Goal: Task Accomplishment & Management: Manage account settings

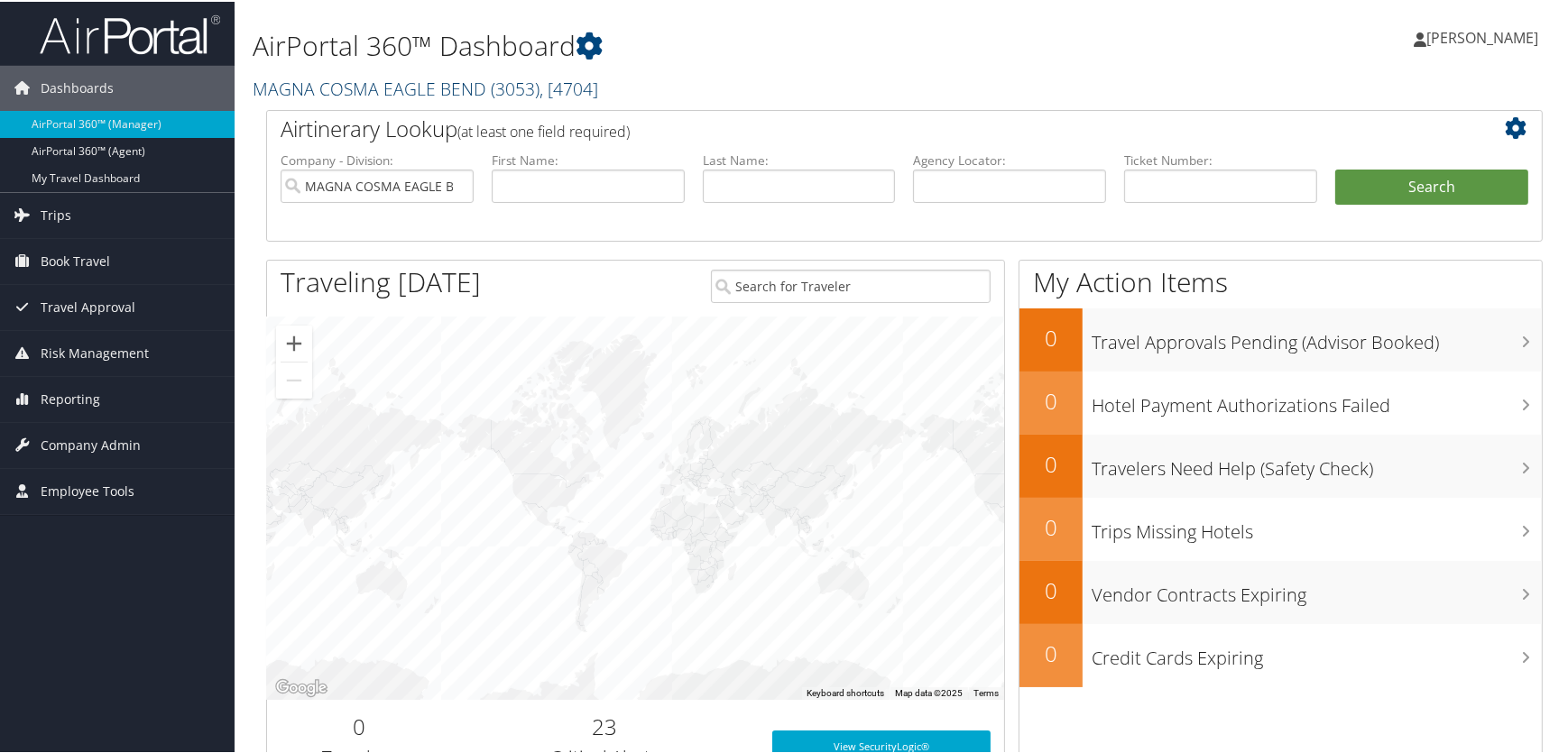
click at [356, 90] on link "MAGNA COSMA EAGLE BEND ( 3053 ) , [ 4704 ]" at bounding box center [424, 87] width 345 height 25
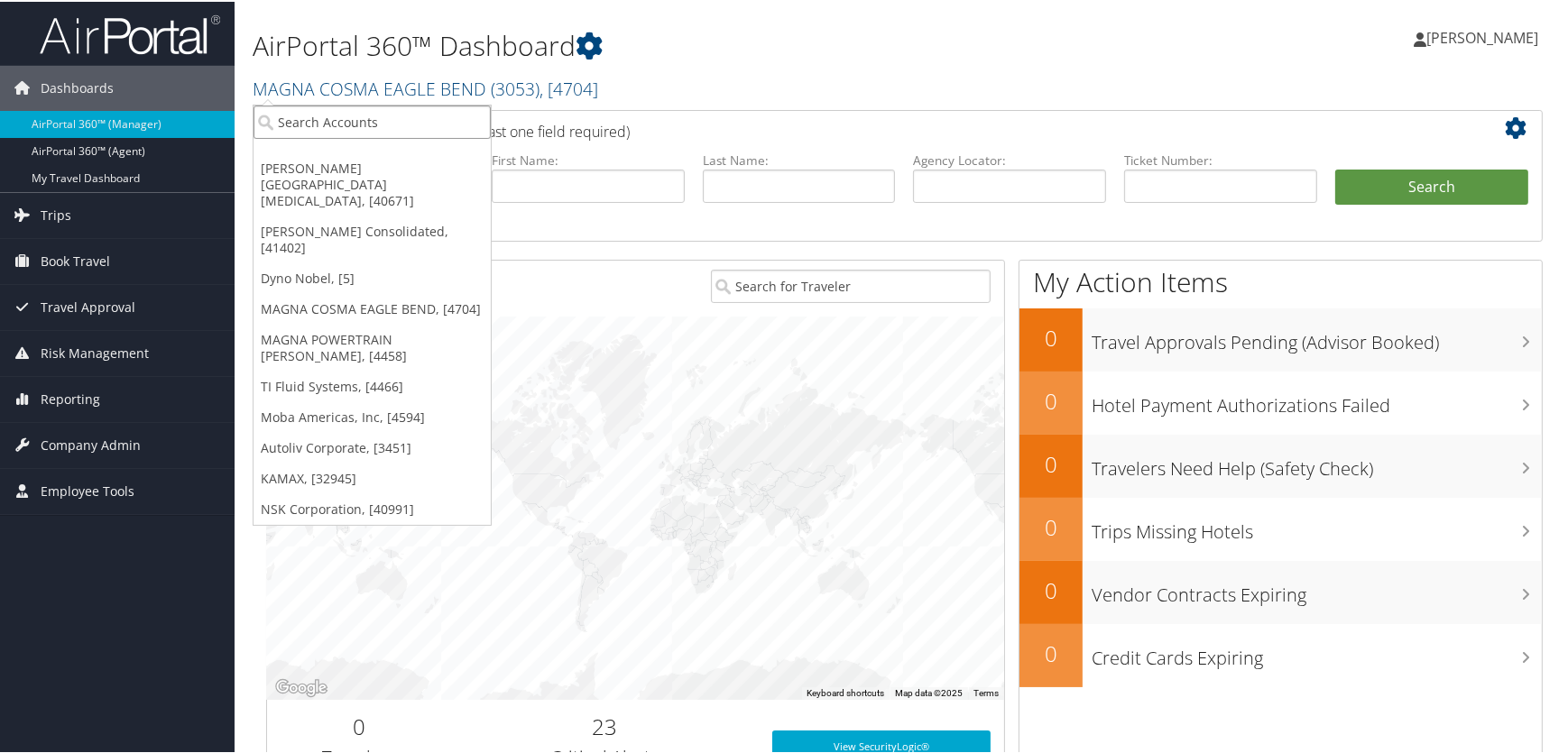
click at [331, 128] on input "search" at bounding box center [372, 121] width 237 height 34
type input "s"
click at [72, 216] on link "Trips" at bounding box center [117, 214] width 234 height 46
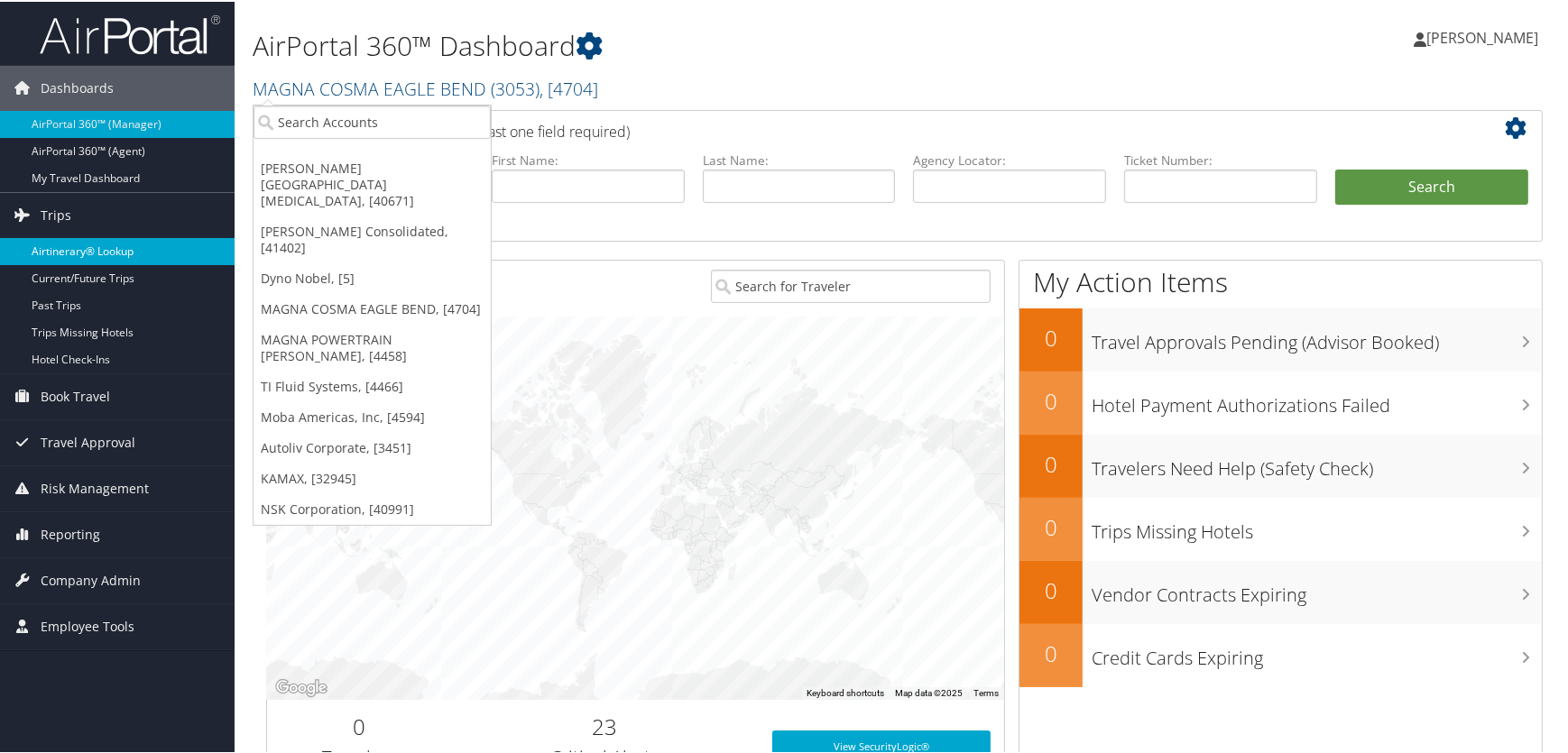
click at [76, 251] on link "Airtinerary® Lookup" at bounding box center [117, 249] width 234 height 27
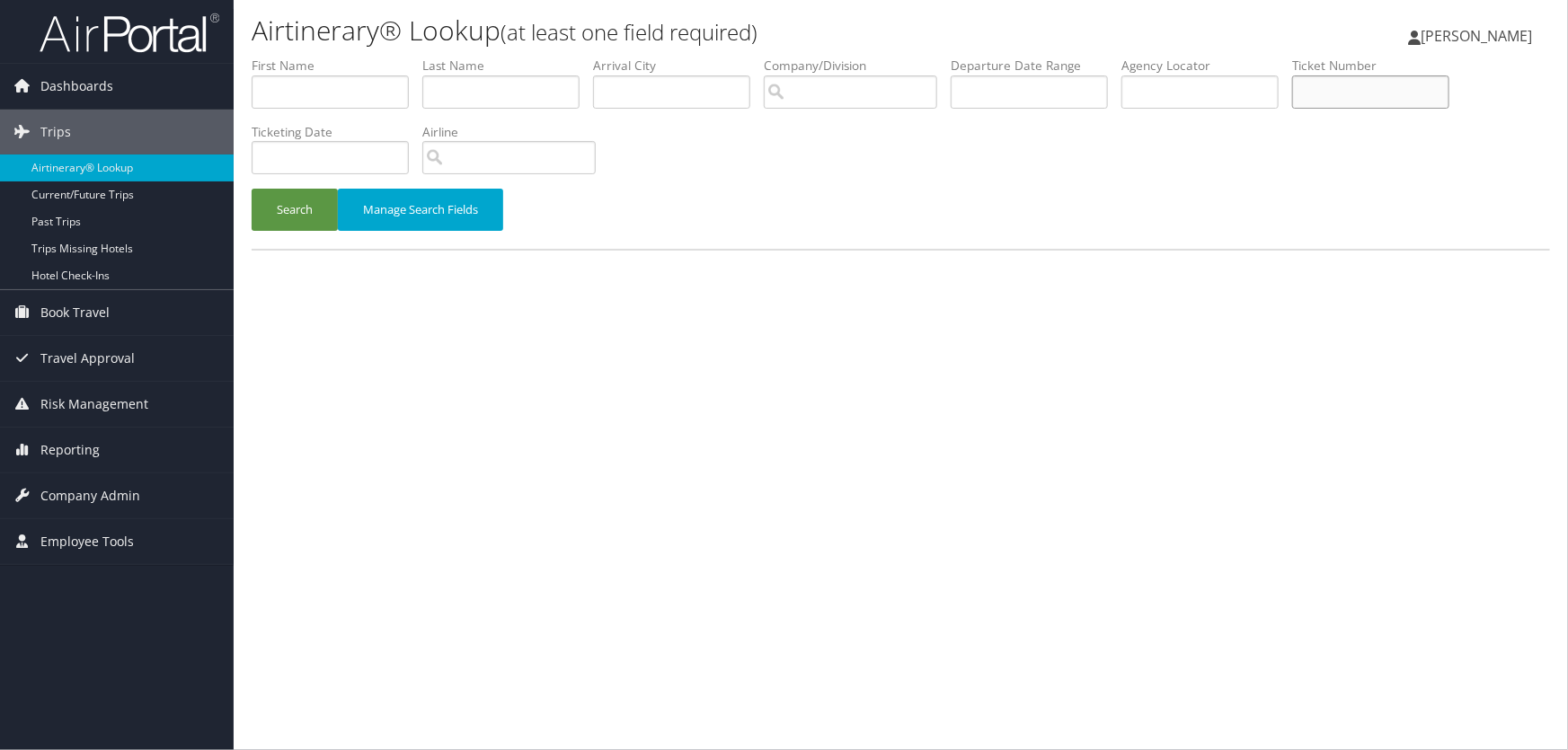
click at [1340, 95] on input "text" at bounding box center [1371, 93] width 158 height 34
paste input ": 2670886534831"
click at [1321, 90] on input ": 2670886534831" at bounding box center [1371, 93] width 158 height 34
click at [288, 224] on button "Search" at bounding box center [295, 209] width 87 height 42
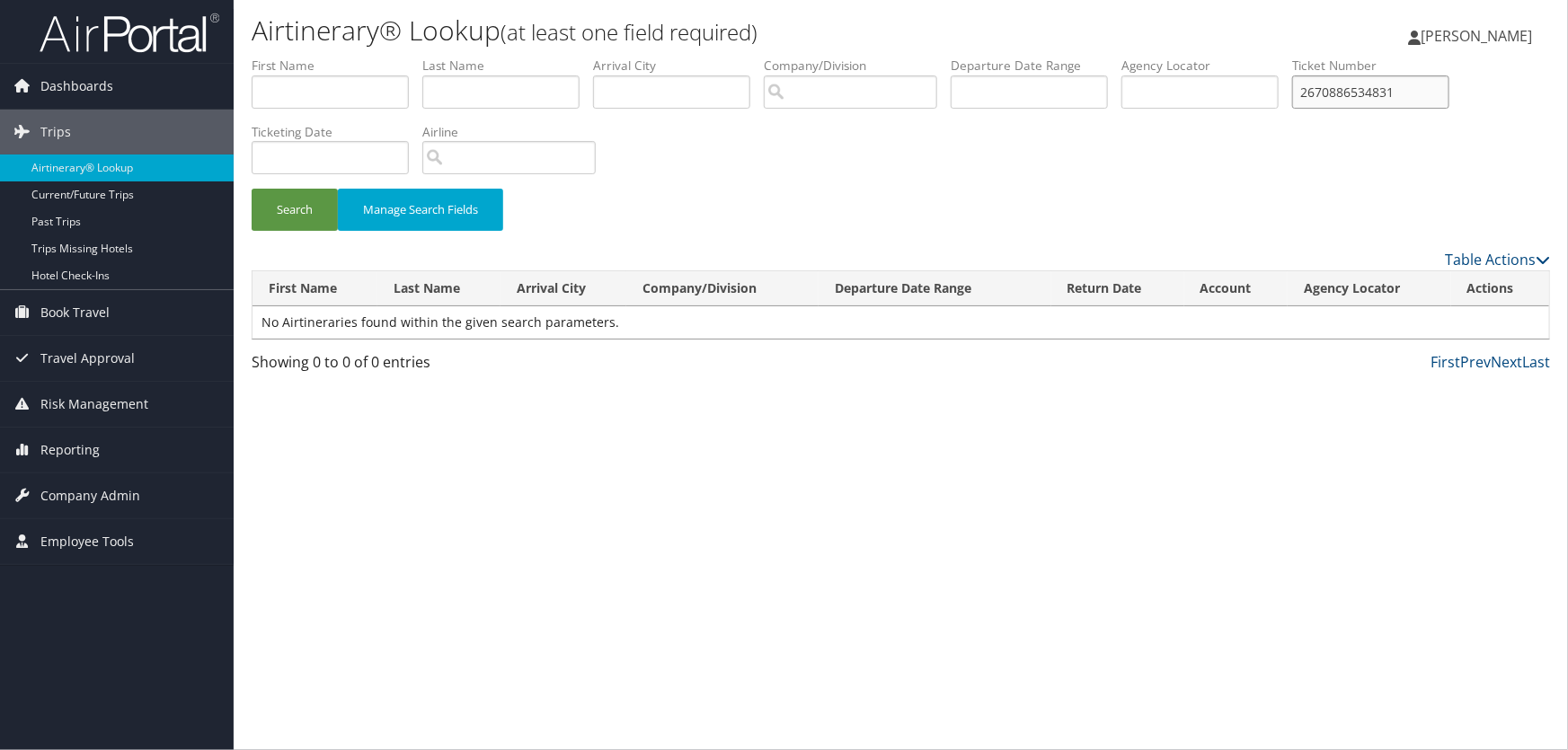
click at [1309, 93] on input "2670886534831" at bounding box center [1371, 93] width 158 height 34
click at [294, 209] on button "Search" at bounding box center [295, 209] width 87 height 42
click at [1319, 91] on input "22670886534831" at bounding box center [1371, 93] width 158 height 34
type input "2670886534831"
click at [301, 197] on button "Search" at bounding box center [295, 209] width 87 height 42
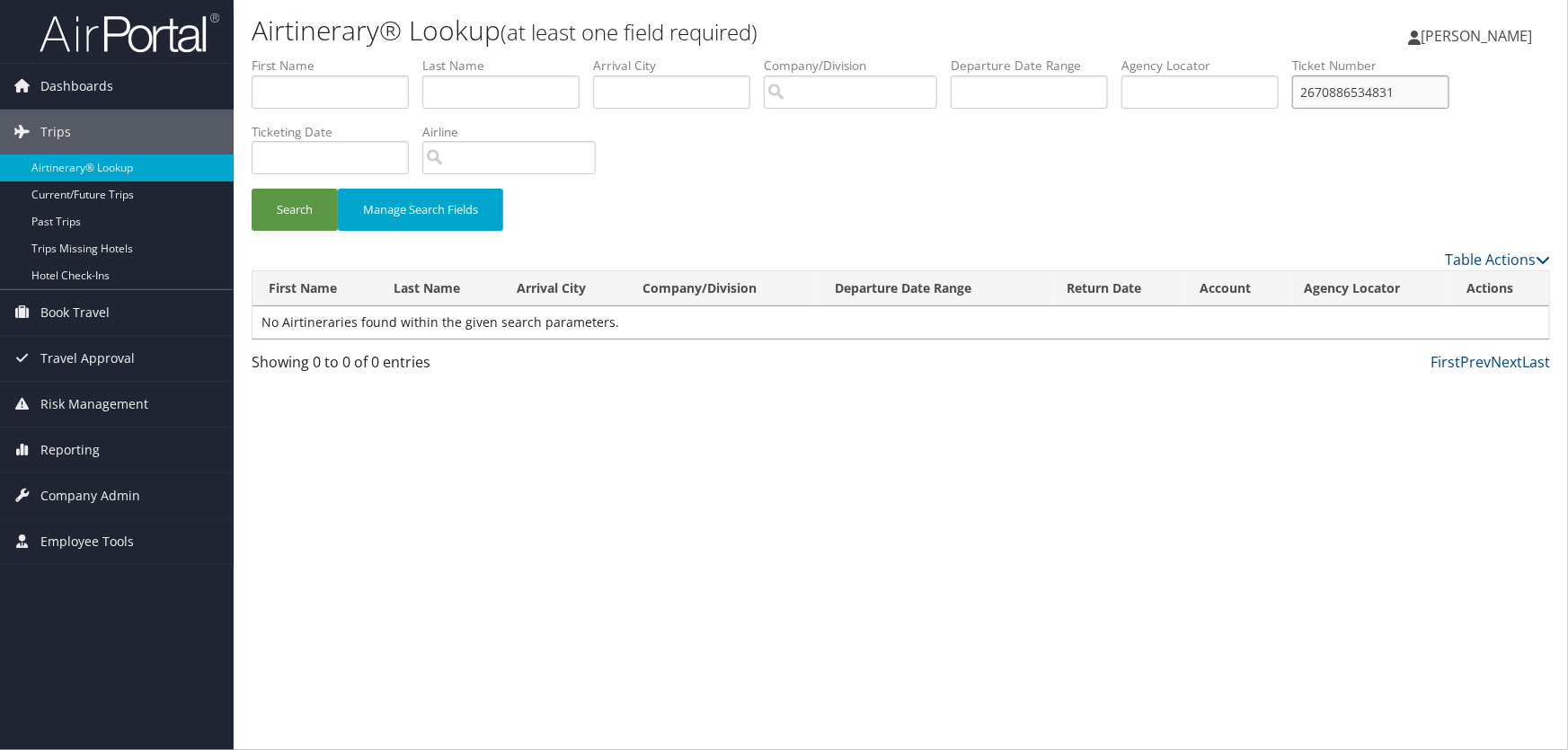
drag, startPoint x: 1439, startPoint y: 89, endPoint x: 1204, endPoint y: 87, distance: 235.0
click at [1205, 56] on ul "First Name Last Name Departure City Arrival City Company/Division Airport/City …" at bounding box center [901, 56] width 1299 height 0
click at [290, 85] on input "text" at bounding box center [330, 93] width 158 height 34
click at [480, 92] on input "text" at bounding box center [502, 93] width 158 height 34
type input "rai"
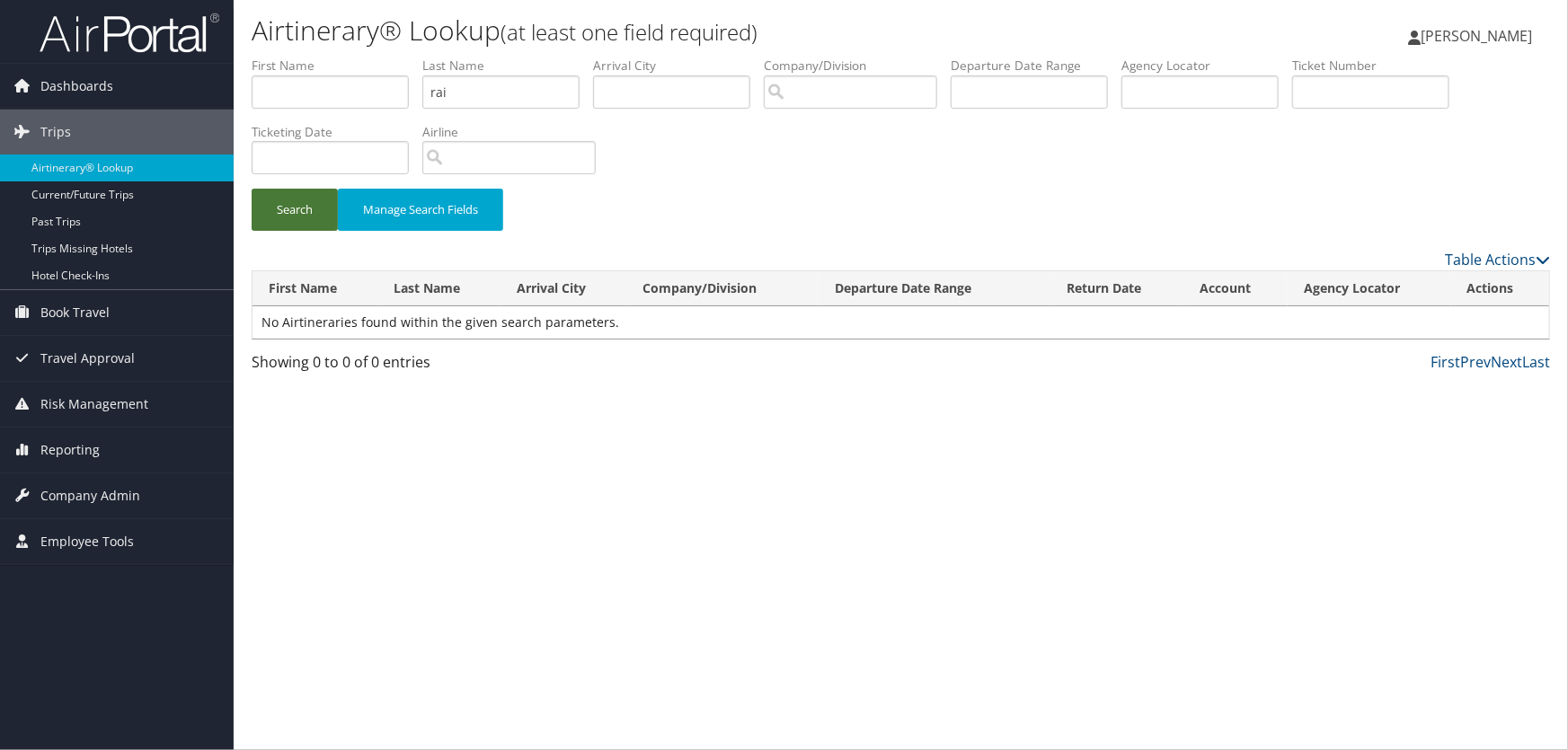
click at [314, 202] on button "Search" at bounding box center [295, 209] width 87 height 42
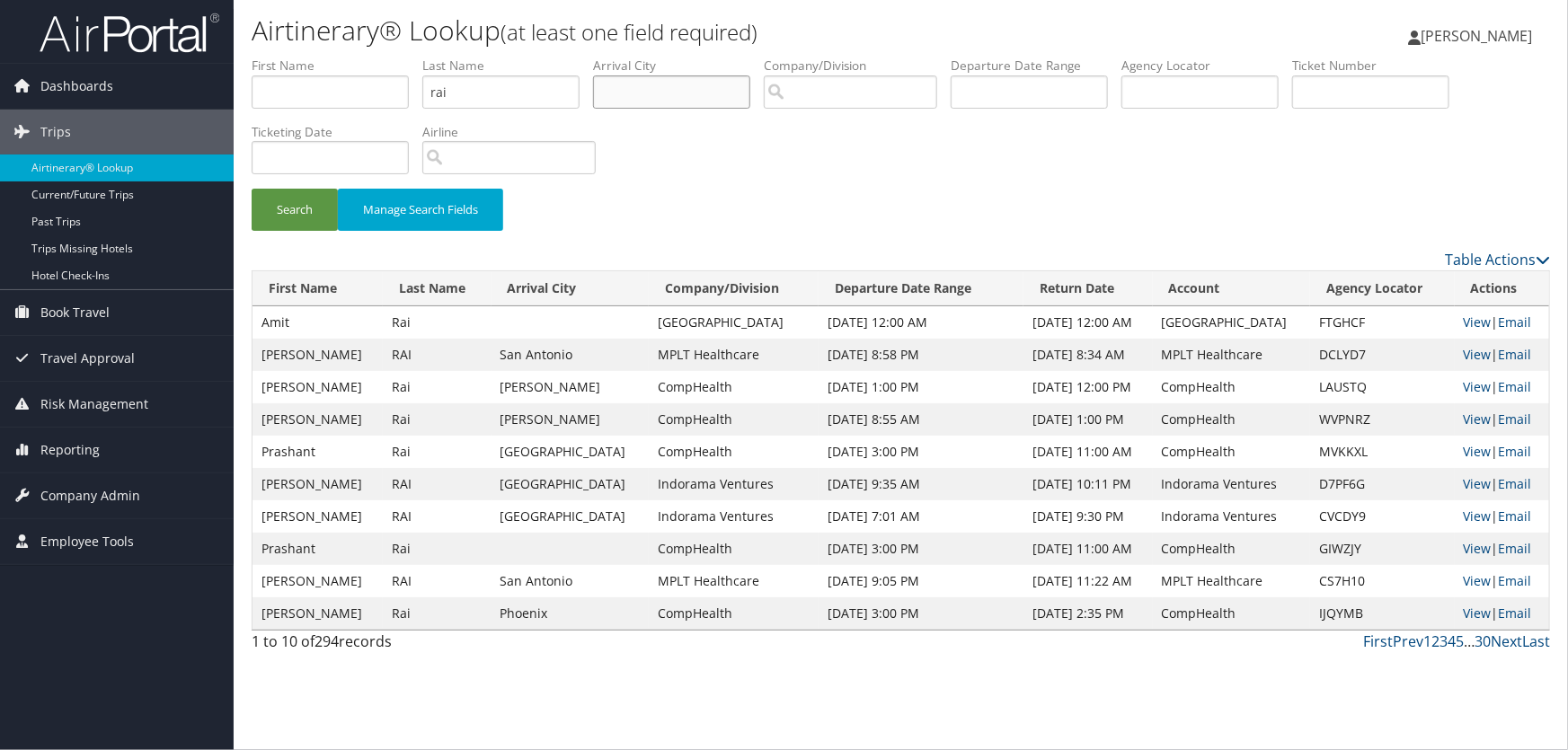
click at [687, 93] on input "text" at bounding box center [672, 93] width 158 height 34
type input "phl"
click at [301, 197] on button "Search" at bounding box center [295, 209] width 87 height 42
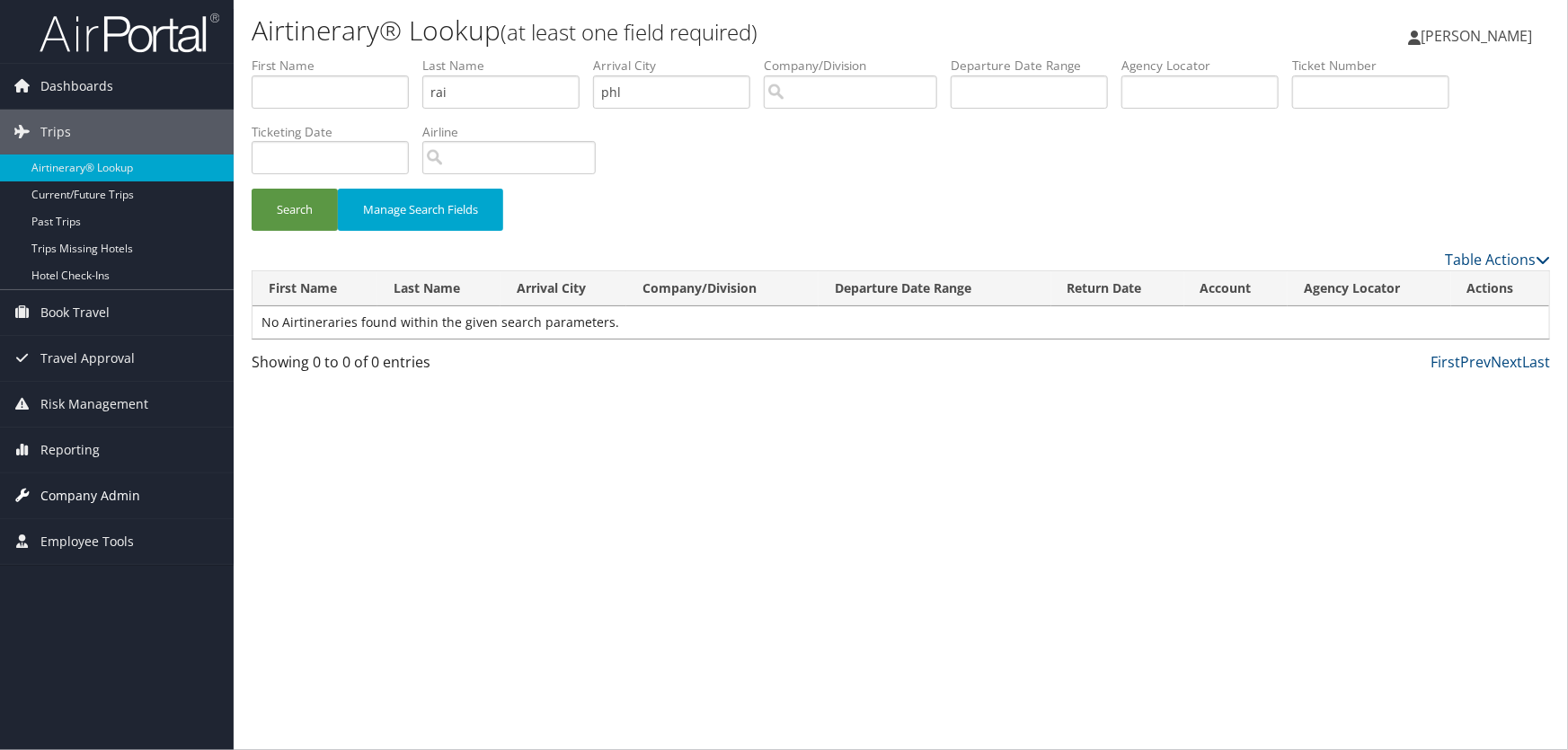
click at [100, 498] on span "Company Admin" at bounding box center [90, 497] width 100 height 45
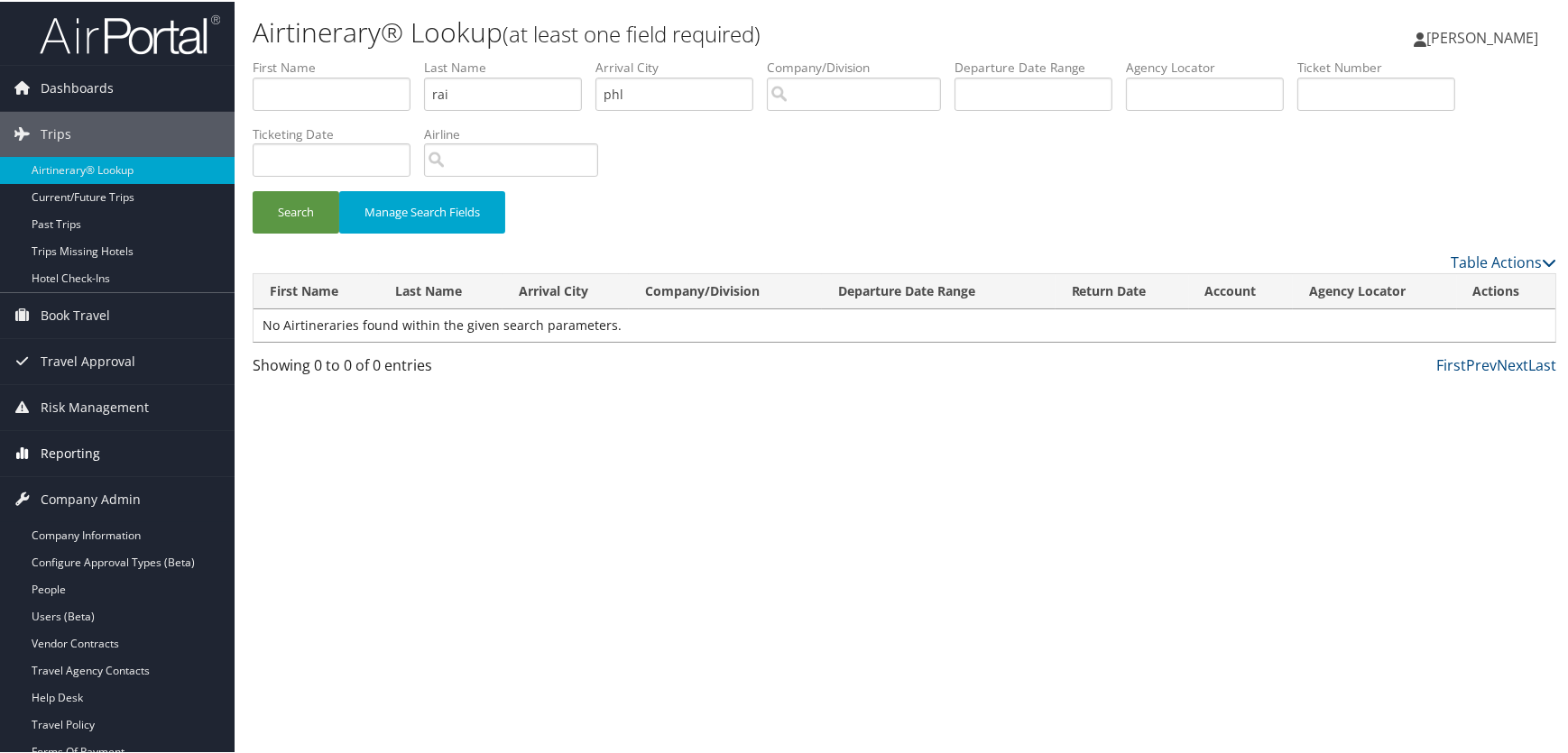
click at [69, 446] on span "Reporting" at bounding box center [70, 452] width 59 height 46
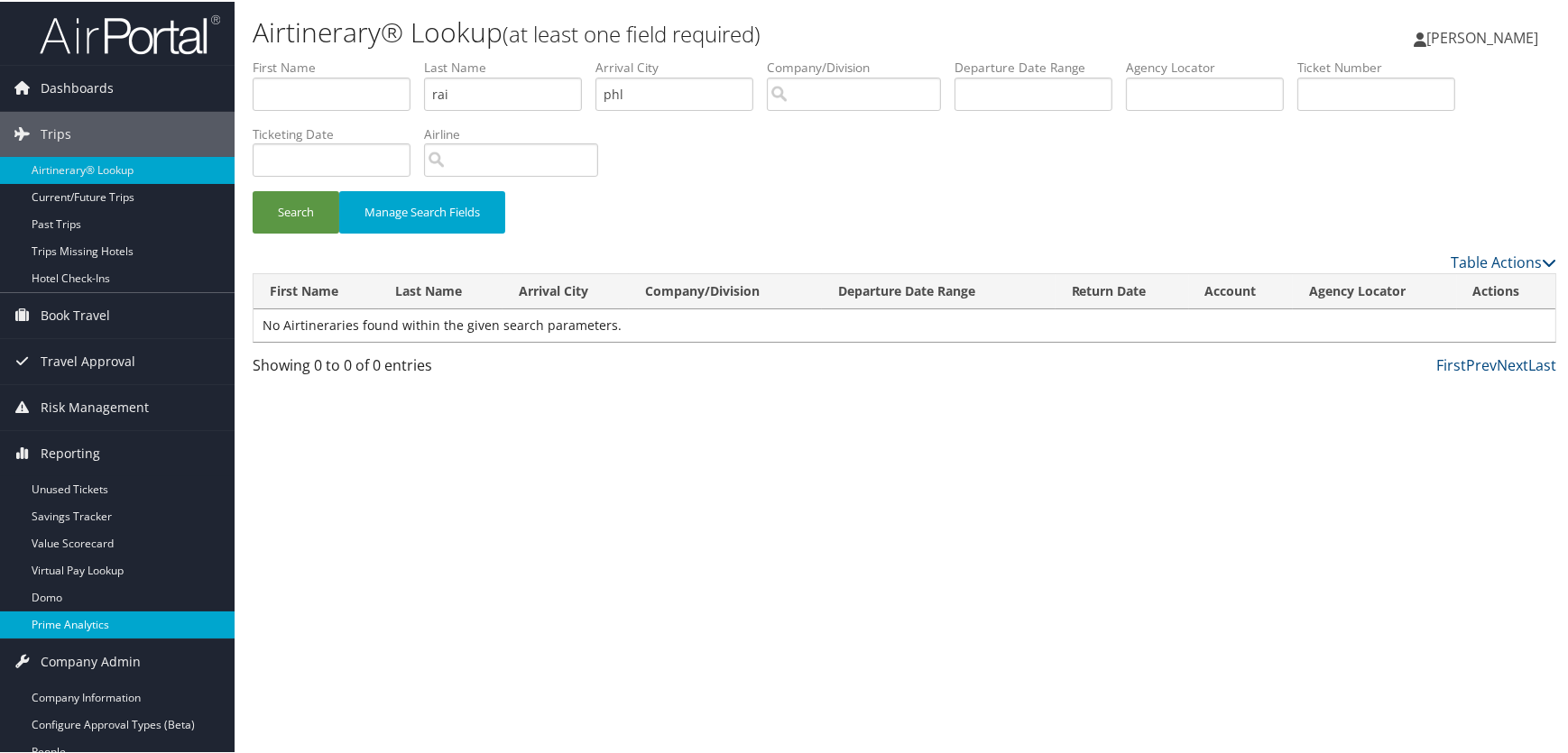
click at [76, 622] on link "Prime Analytics" at bounding box center [117, 622] width 234 height 27
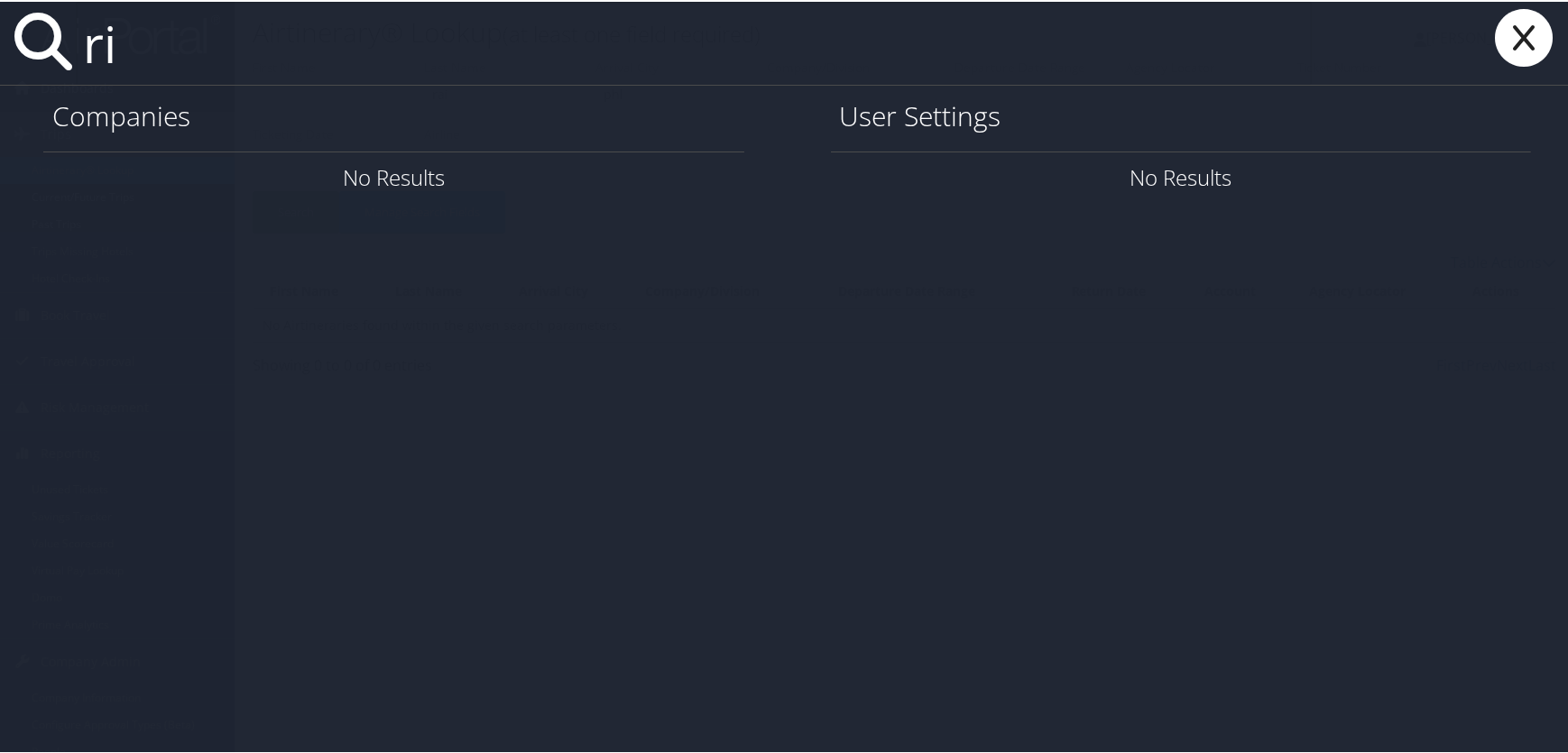
type input "r"
type input "k"
type input "m"
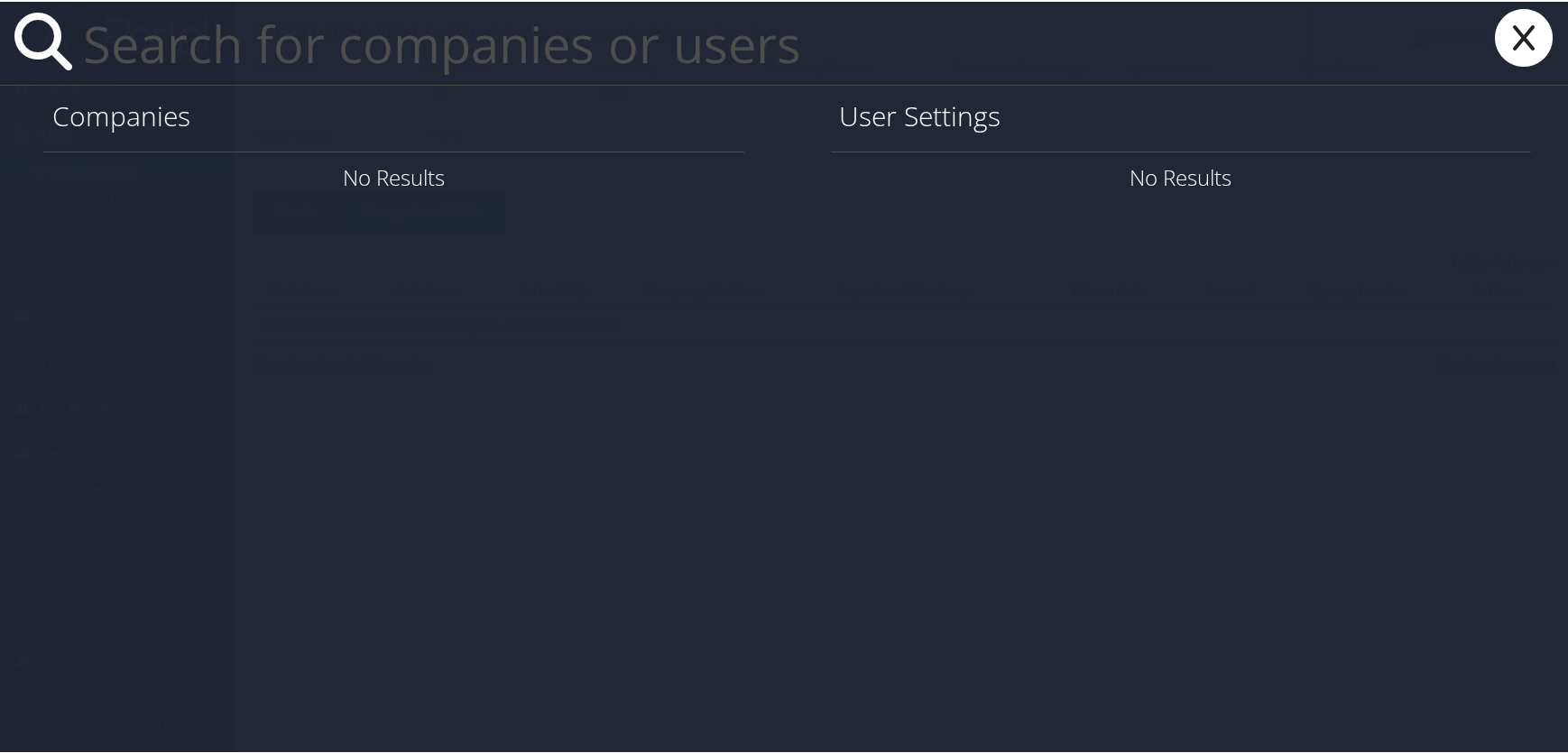
click at [270, 53] on input "text" at bounding box center [693, 42] width 1236 height 83
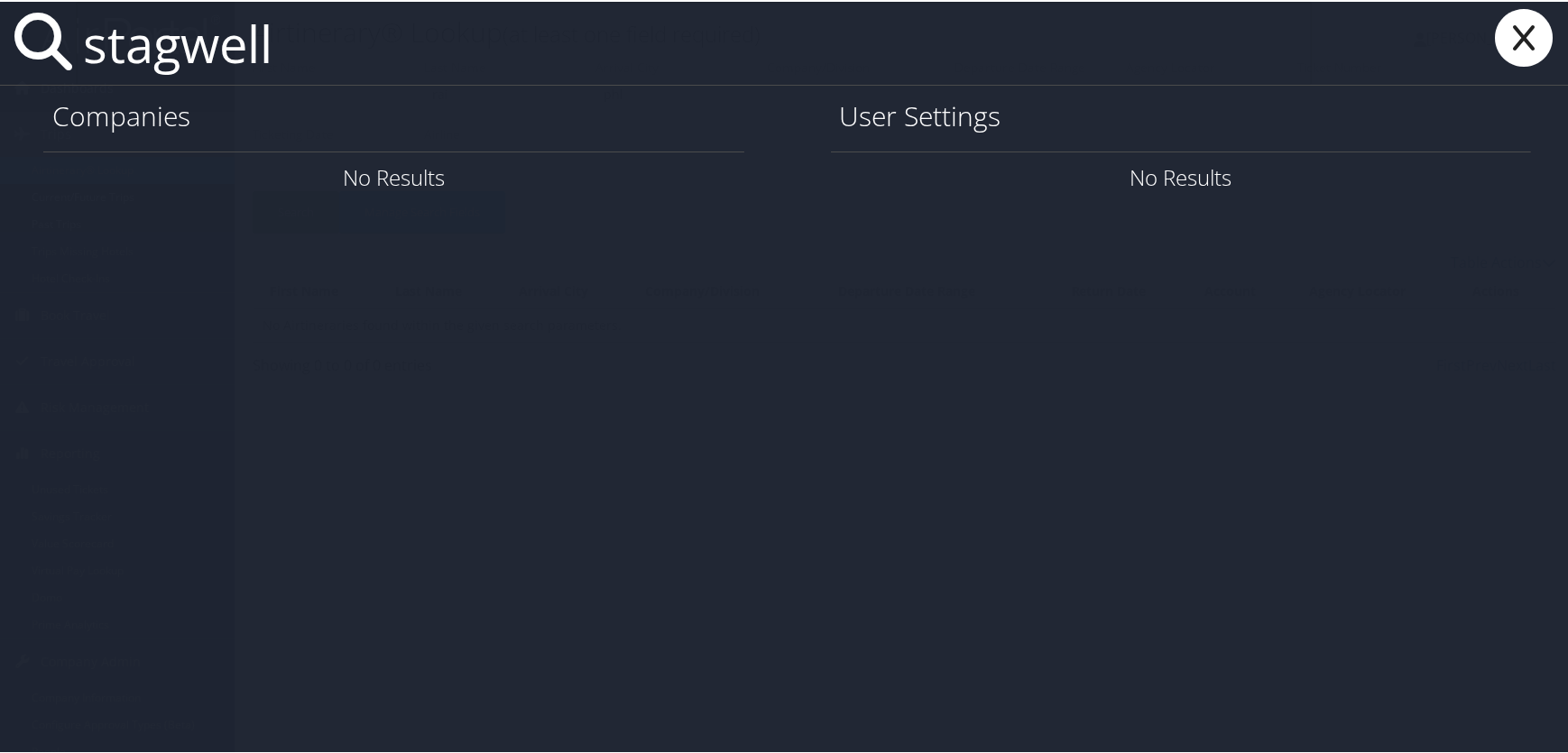
type input "stagwell"
click at [1516, 45] on icon at bounding box center [1523, 36] width 72 height 57
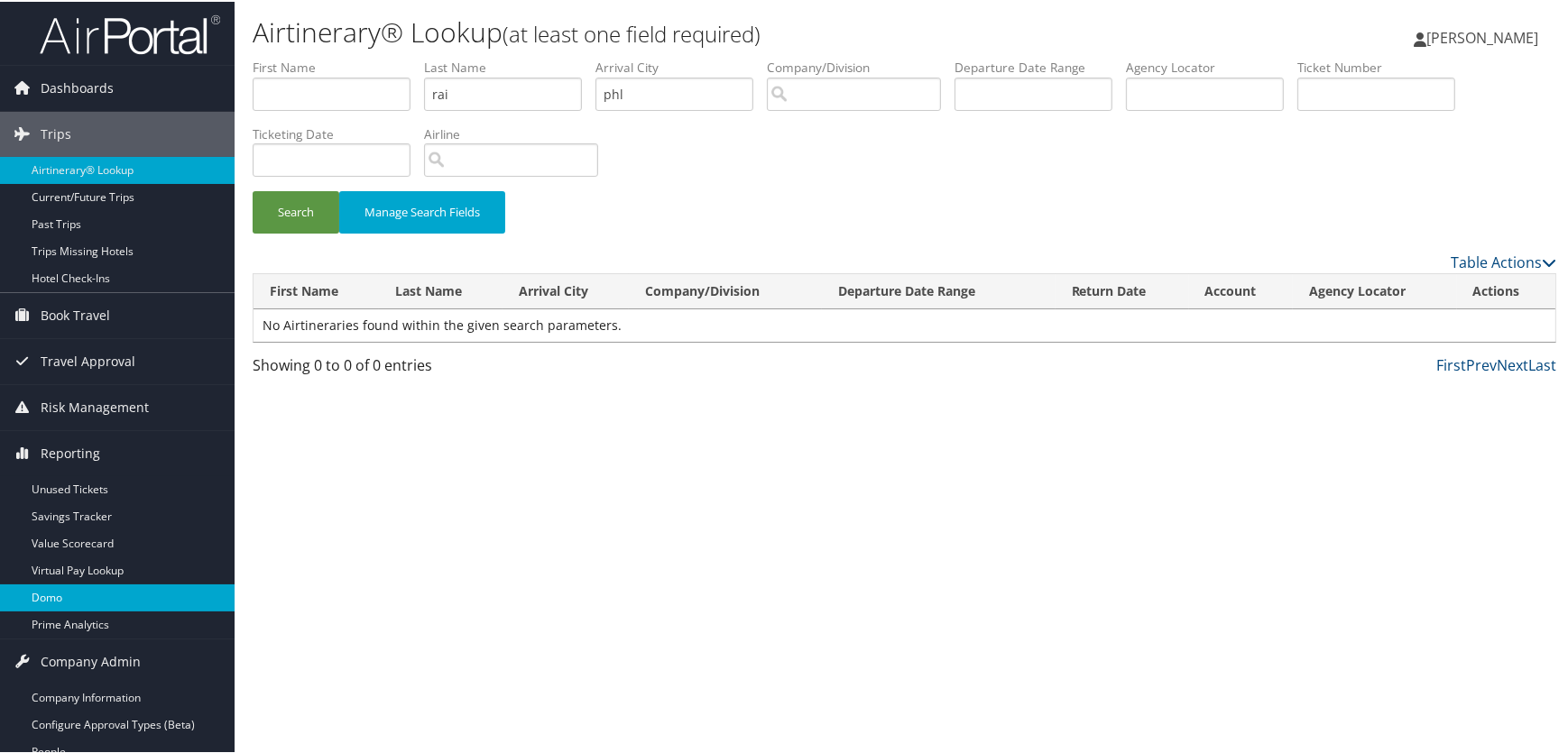
click at [63, 599] on link "Domo" at bounding box center [117, 596] width 234 height 27
click at [47, 594] on link "Domo" at bounding box center [117, 596] width 234 height 27
click at [82, 171] on link "Airtinerary® Lookup" at bounding box center [117, 168] width 234 height 27
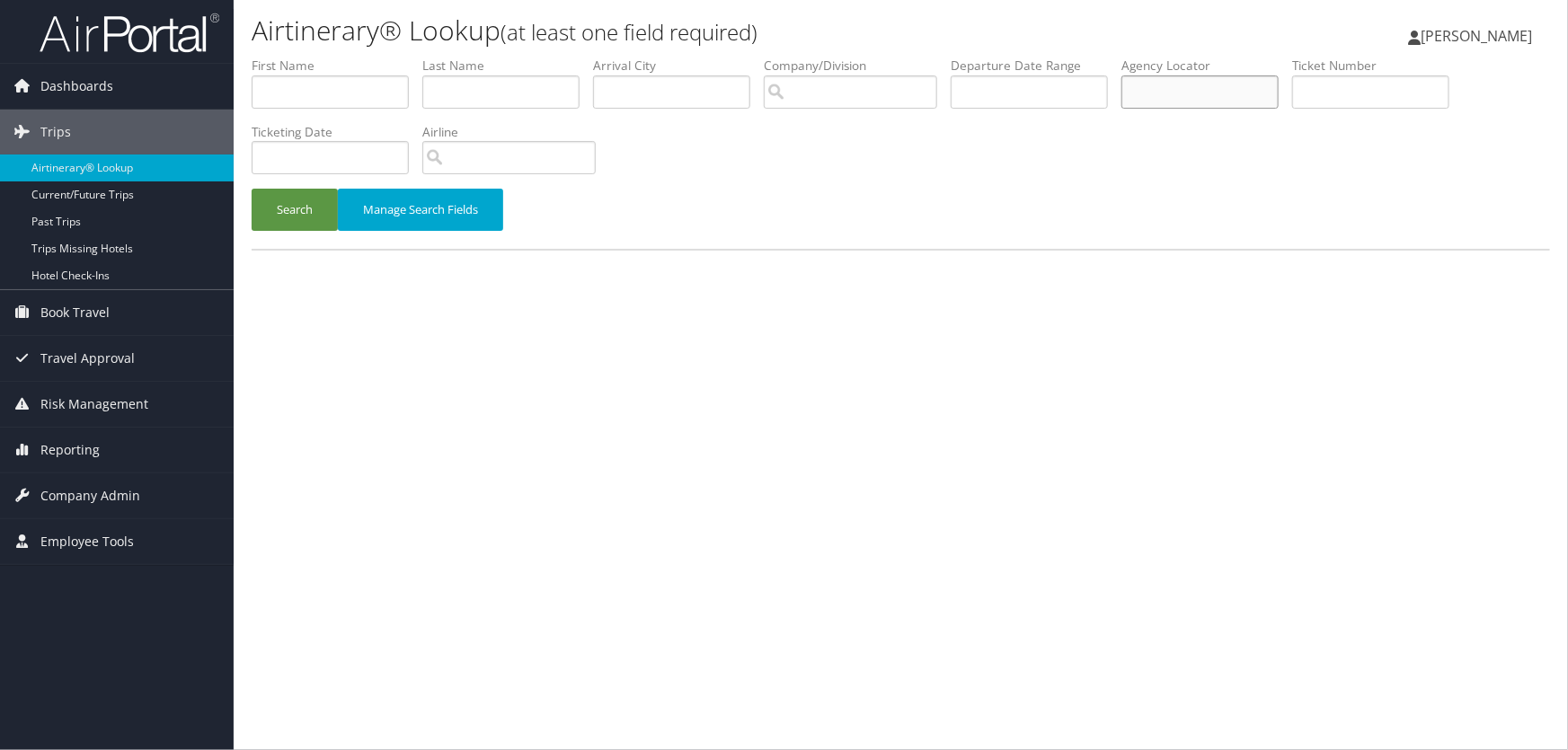
click at [1196, 94] on input "text" at bounding box center [1200, 93] width 158 height 34
paste input "DFVXP4"
type input "DFVXP4"
click at [288, 209] on button "Search" at bounding box center [295, 209] width 87 height 42
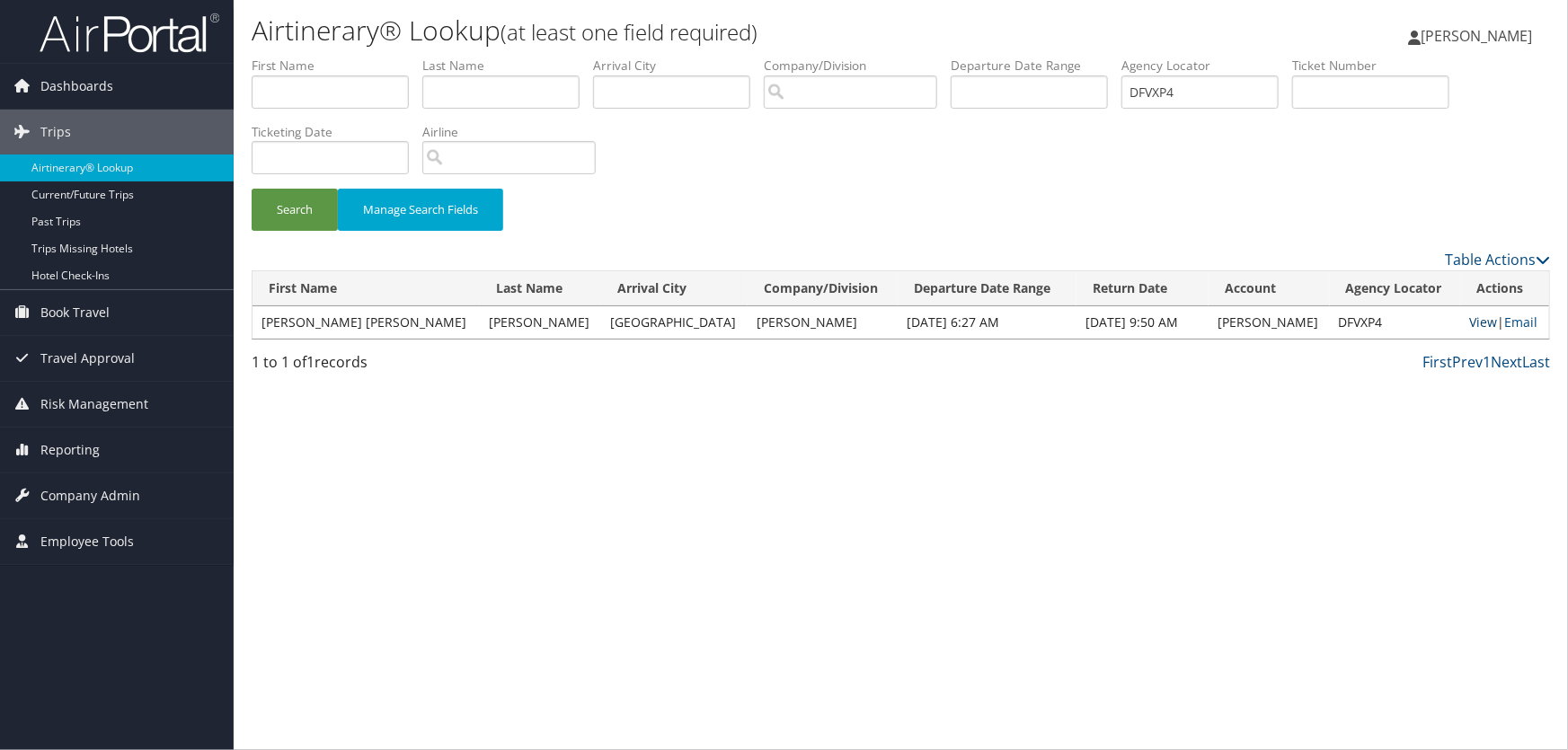
click at [1470, 321] on link "View" at bounding box center [1484, 321] width 28 height 17
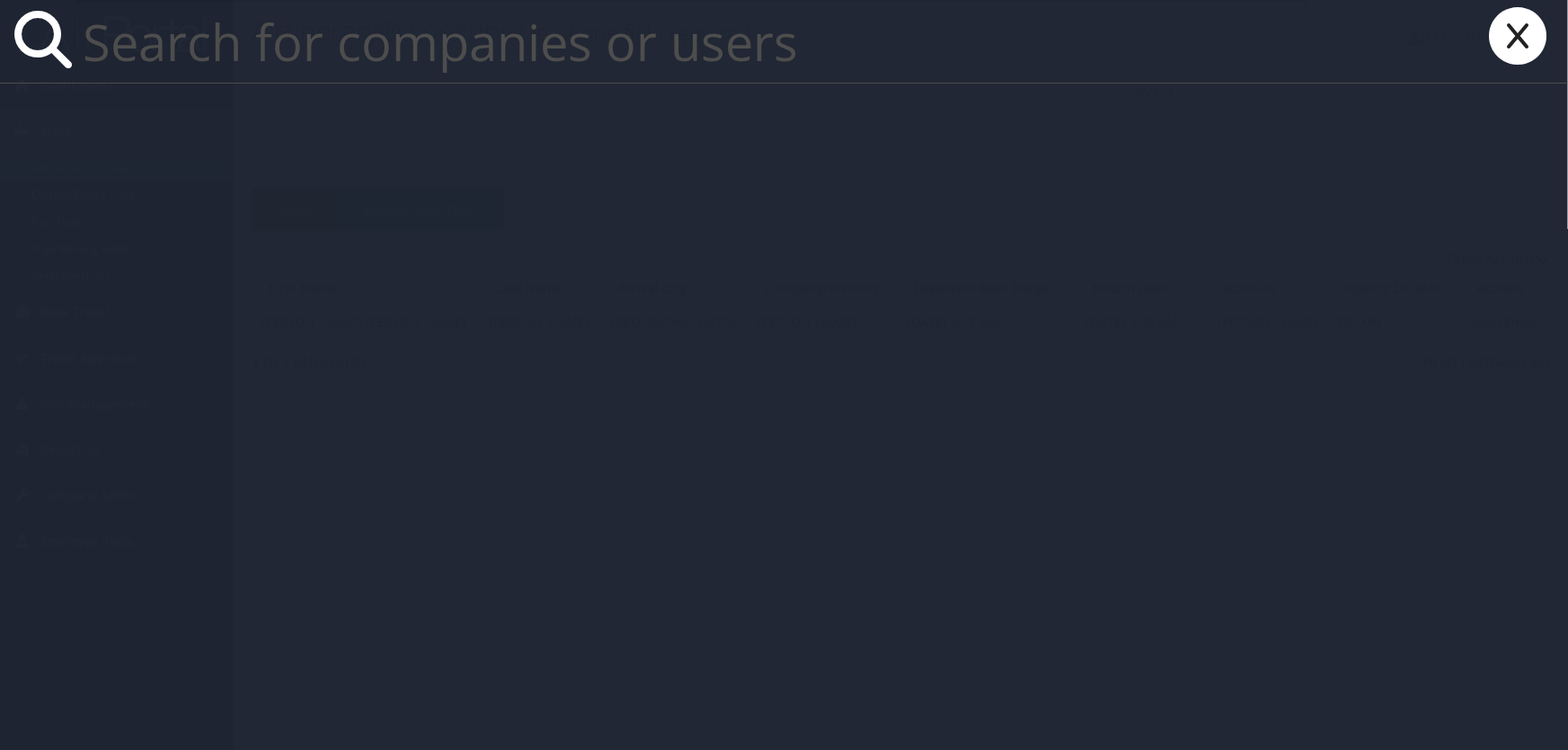
type input "s"
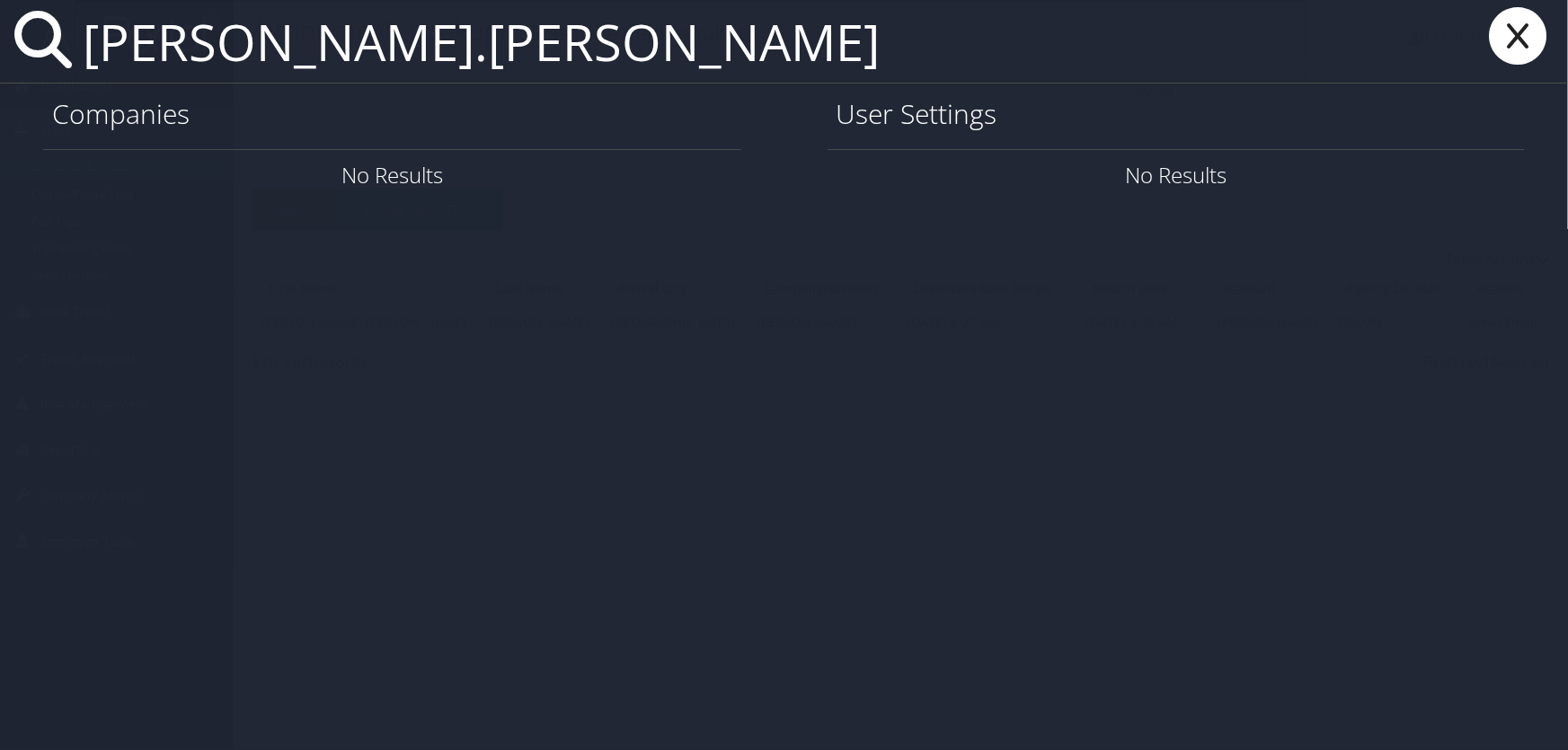
type input "goran.stupar"
click at [1519, 34] on icon at bounding box center [1518, 35] width 72 height 57
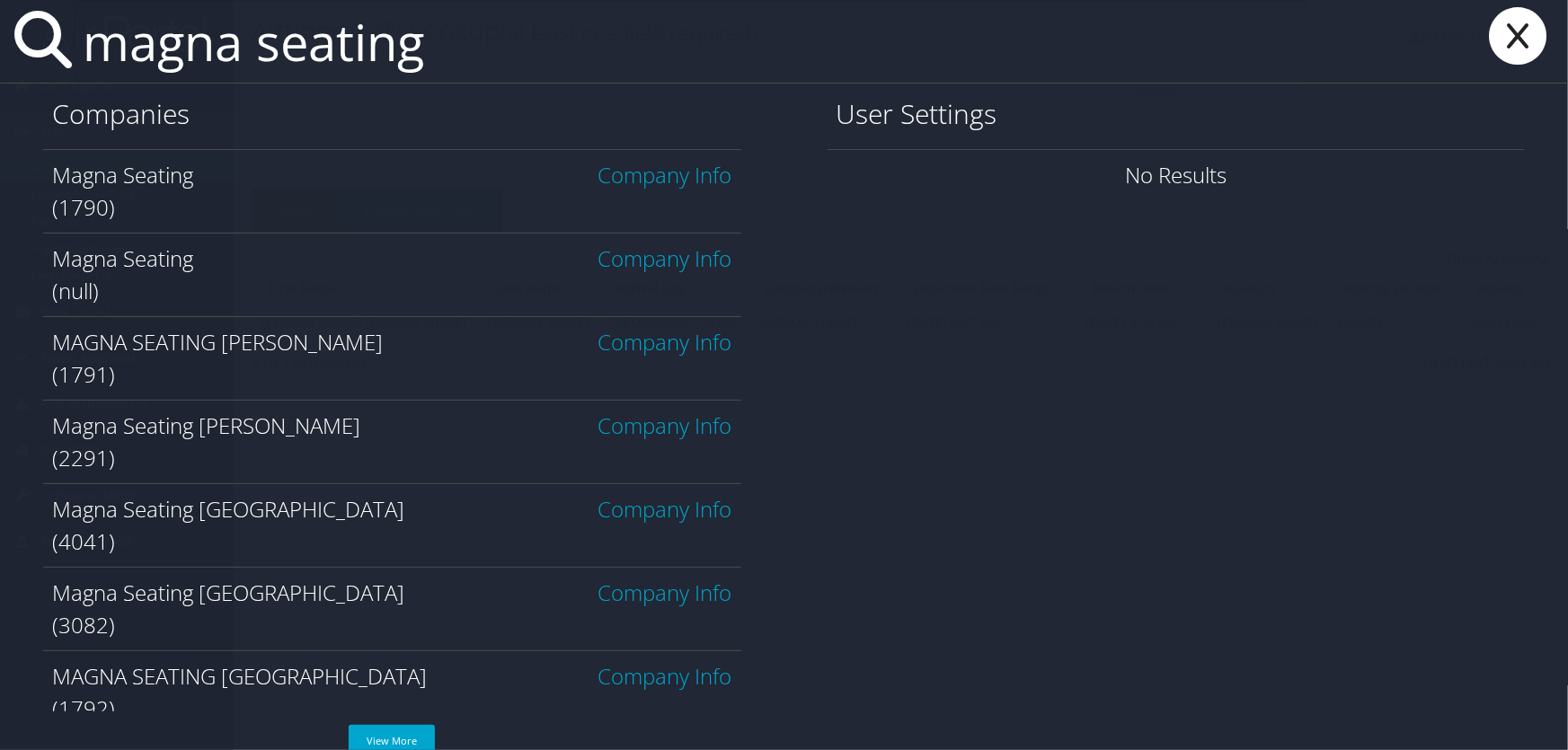
type input "magna seating"
click at [665, 172] on link "Company Info" at bounding box center [665, 174] width 134 height 30
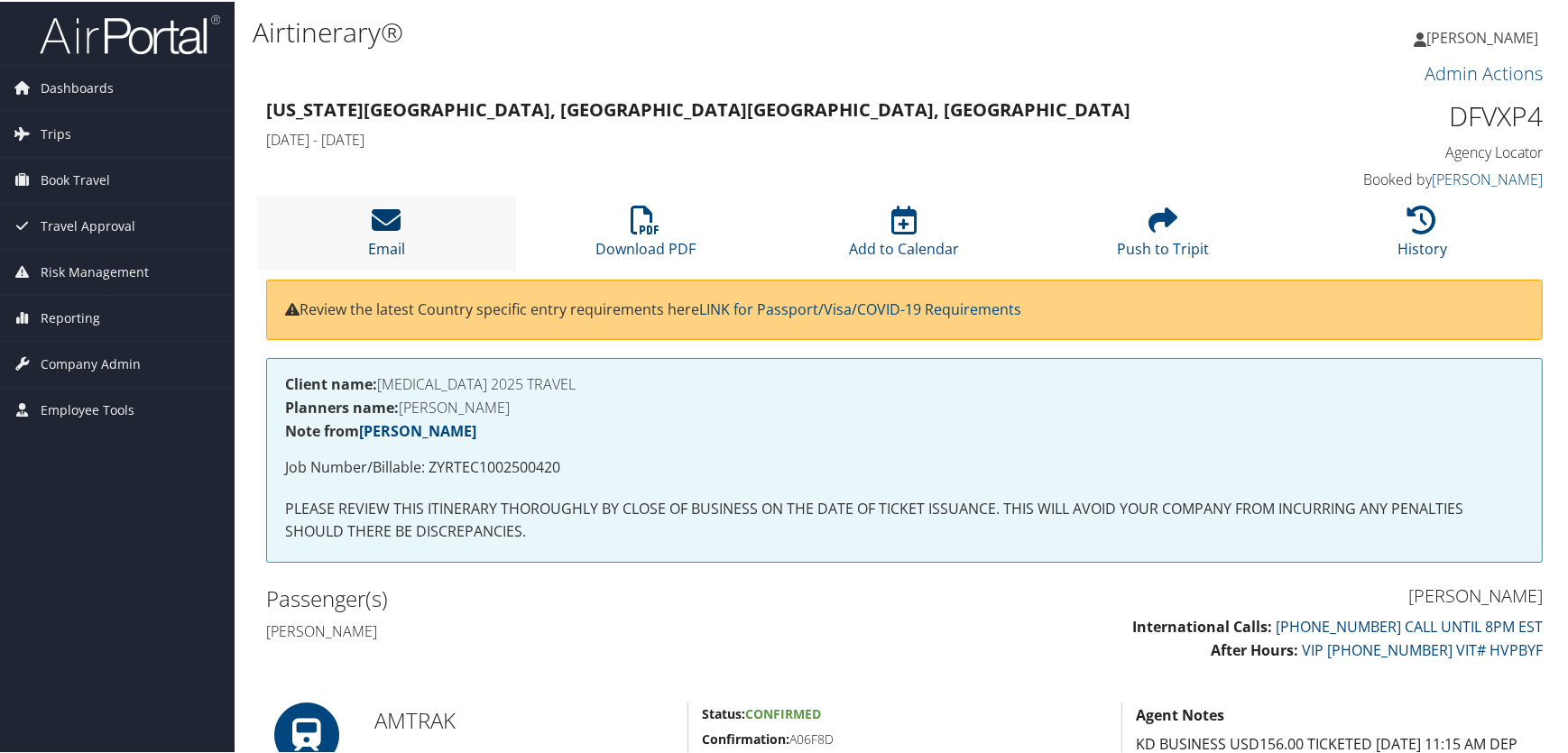
click at [373, 227] on icon at bounding box center [387, 218] width 29 height 29
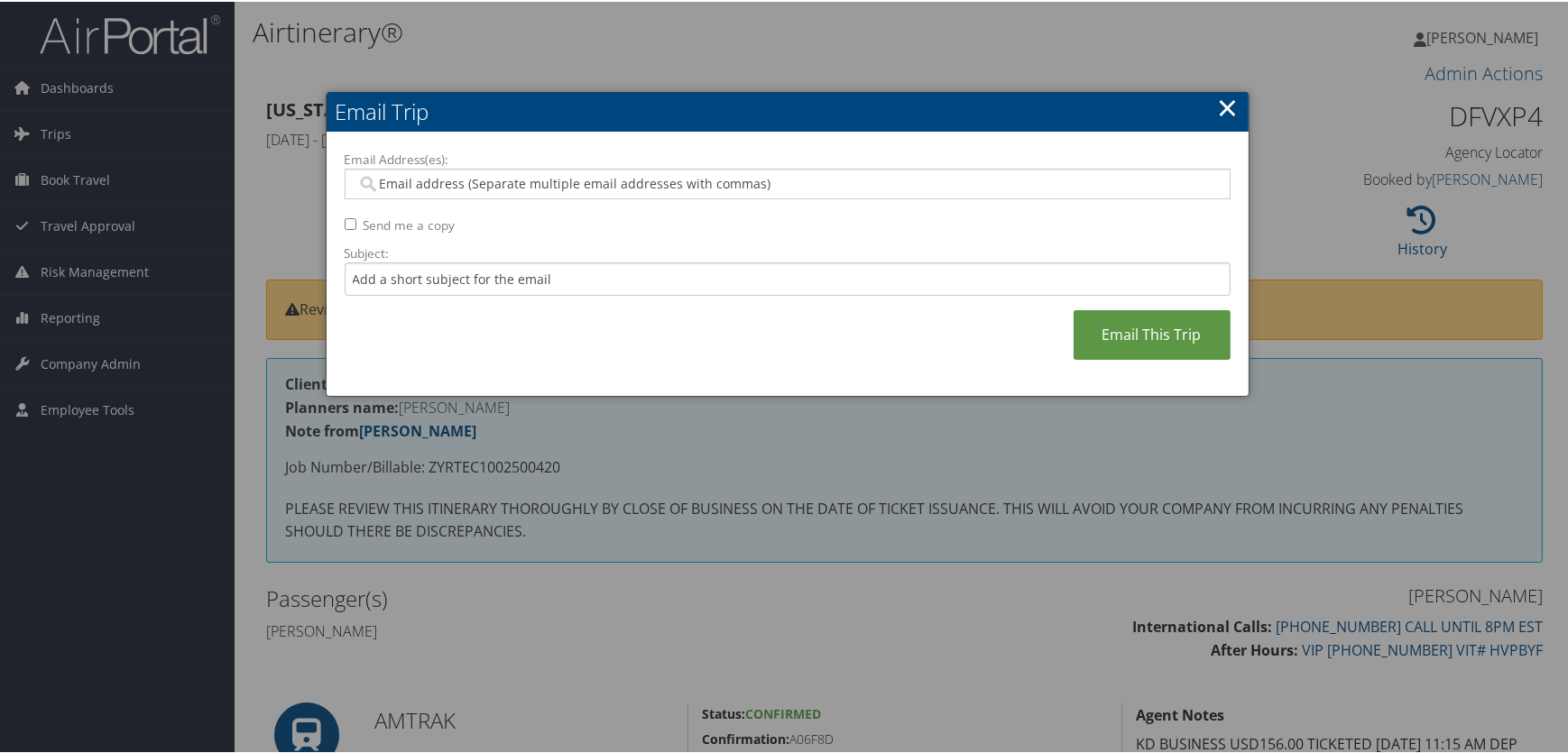
click at [404, 182] on input "Email Address(es):" at bounding box center [786, 182] width 862 height 18
type input "markchristian.villapando@stagwellglobal.com"
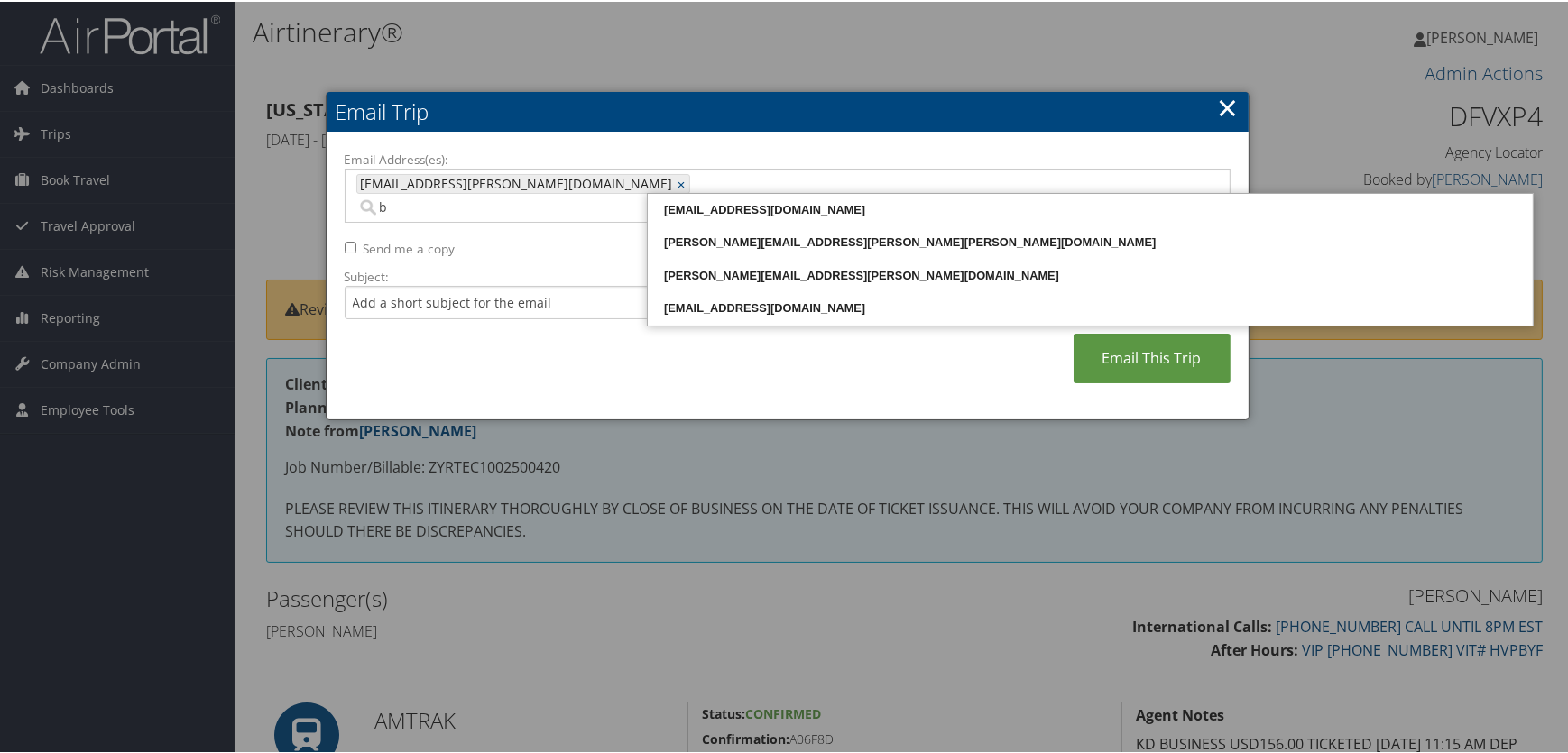
type input "b"
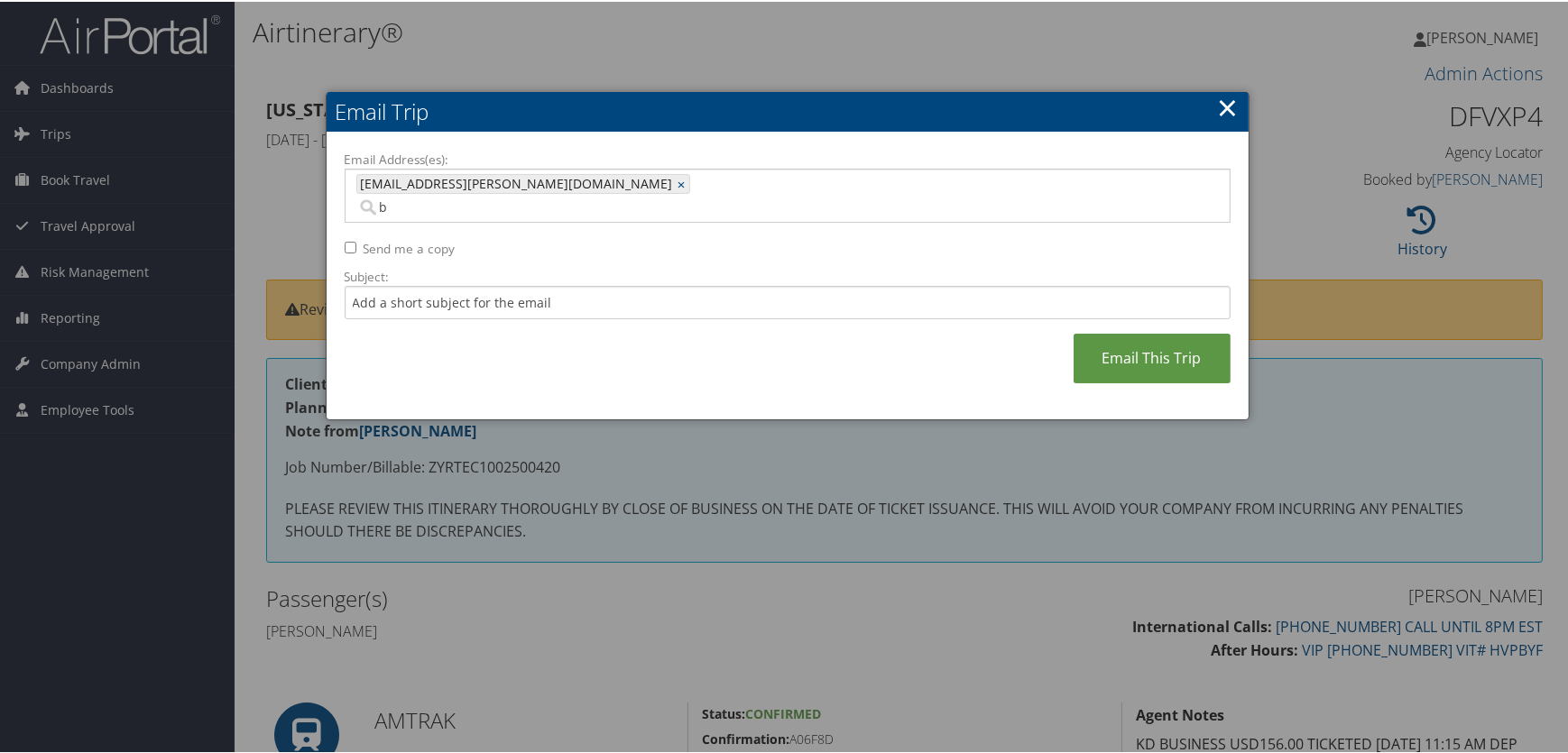
click at [689, 197] on input "b" at bounding box center [640, 206] width 568 height 18
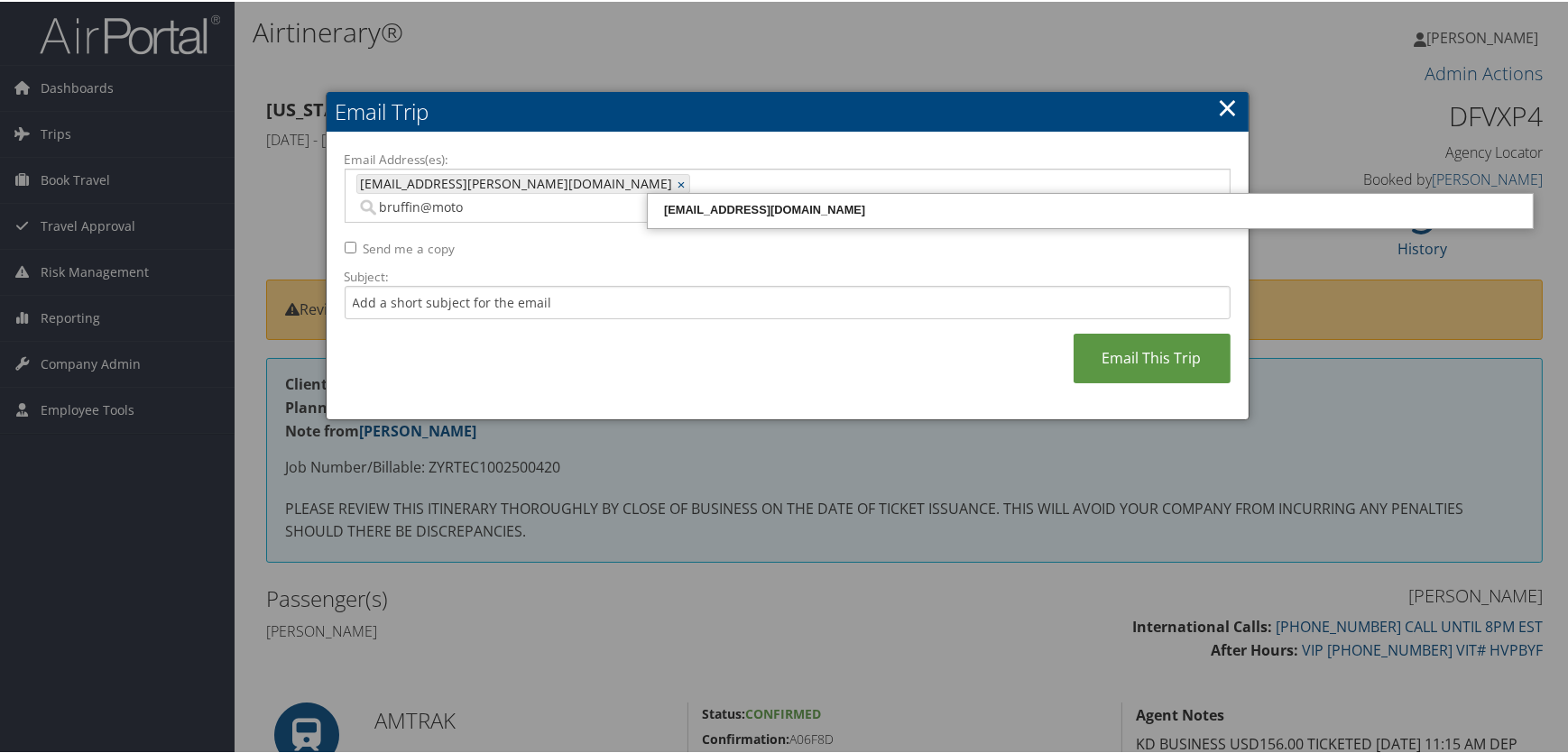
type input "bruffin@motor"
click at [703, 211] on div "BRUFFIN@MOTORCITYTRAVEL.COM" at bounding box center [1089, 209] width 879 height 18
type input "markchristian.villapando@stagwellglobal.com, BRUFFIN@MOTORCITYTRAVEL.COM"
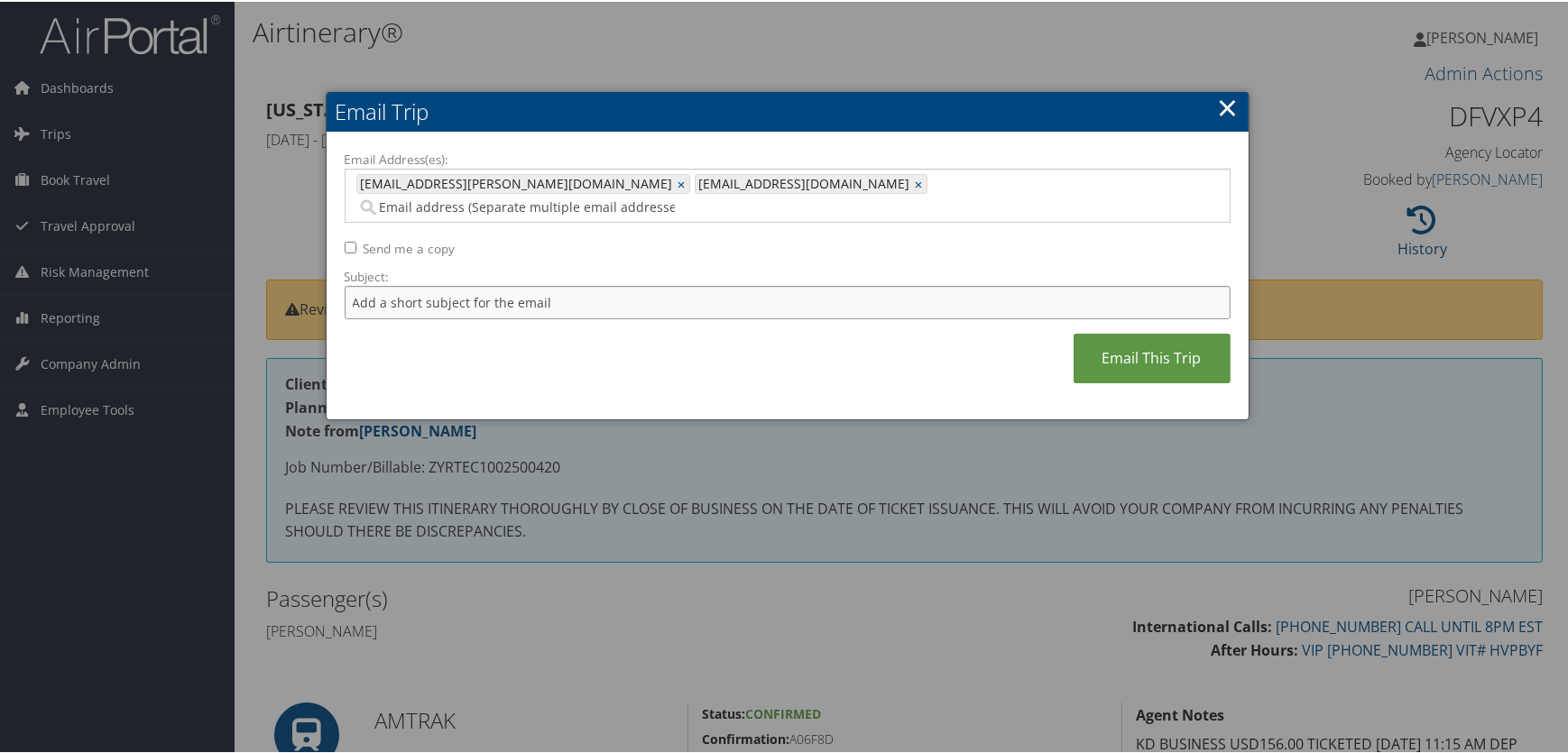
click at [373, 284] on input "Subject:" at bounding box center [786, 301] width 885 height 34
type input "Amtrak Receipt/Invoice"
click at [1115, 336] on link "Email This Trip" at bounding box center [1152, 357] width 157 height 49
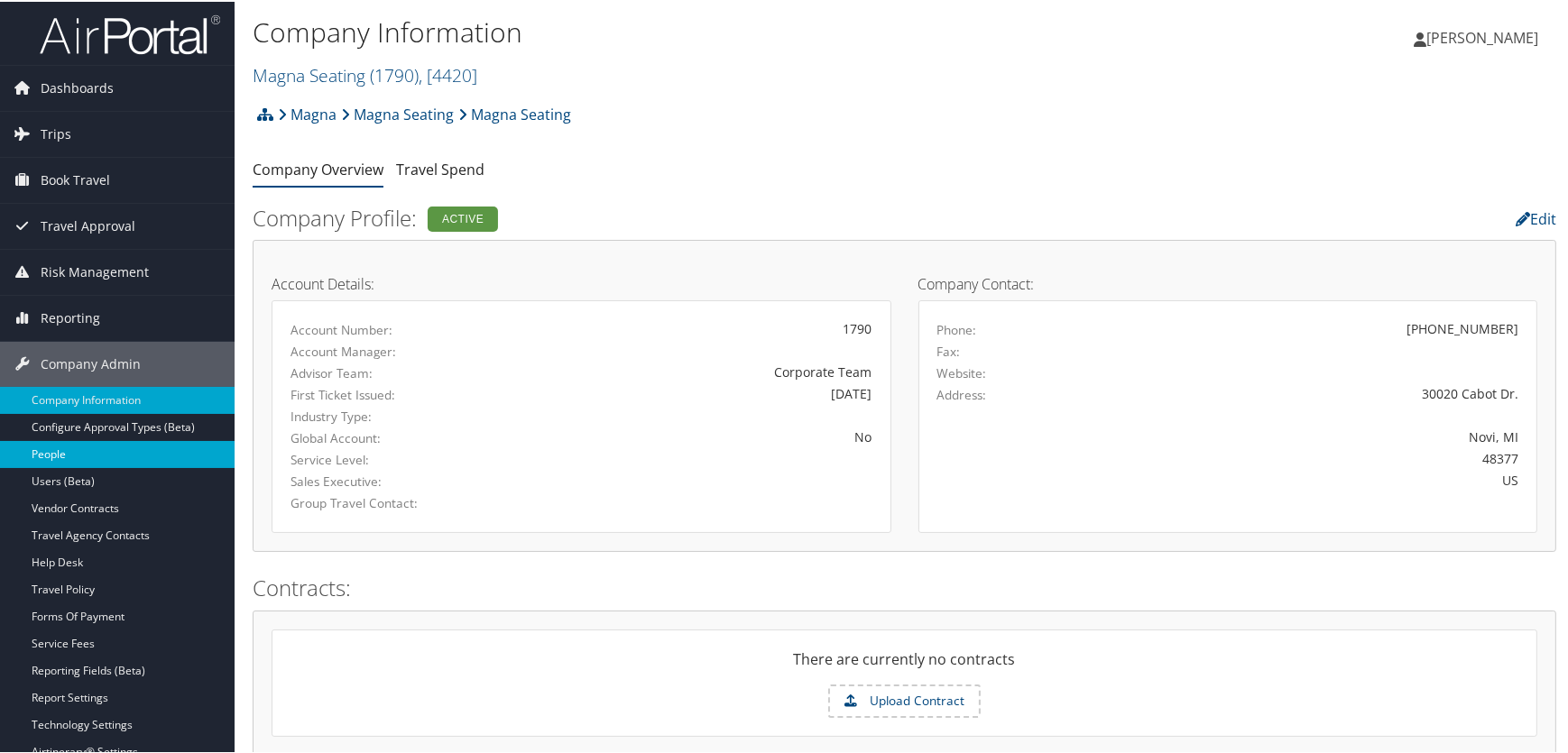
click at [80, 451] on link "People" at bounding box center [117, 452] width 234 height 27
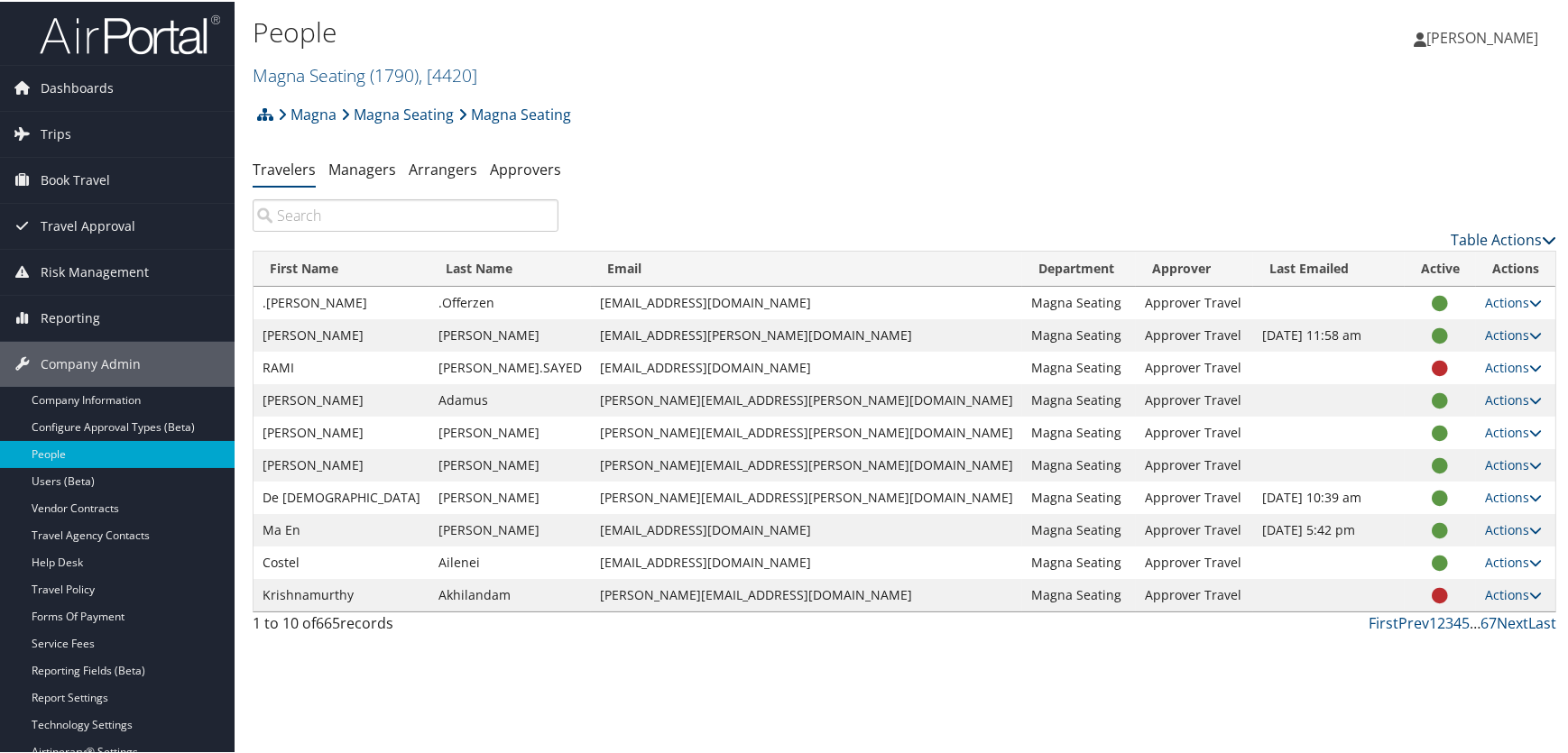
click at [1484, 235] on link "Table Actions" at bounding box center [1503, 238] width 106 height 20
click at [1364, 262] on link "Add New User" at bounding box center [1430, 265] width 237 height 31
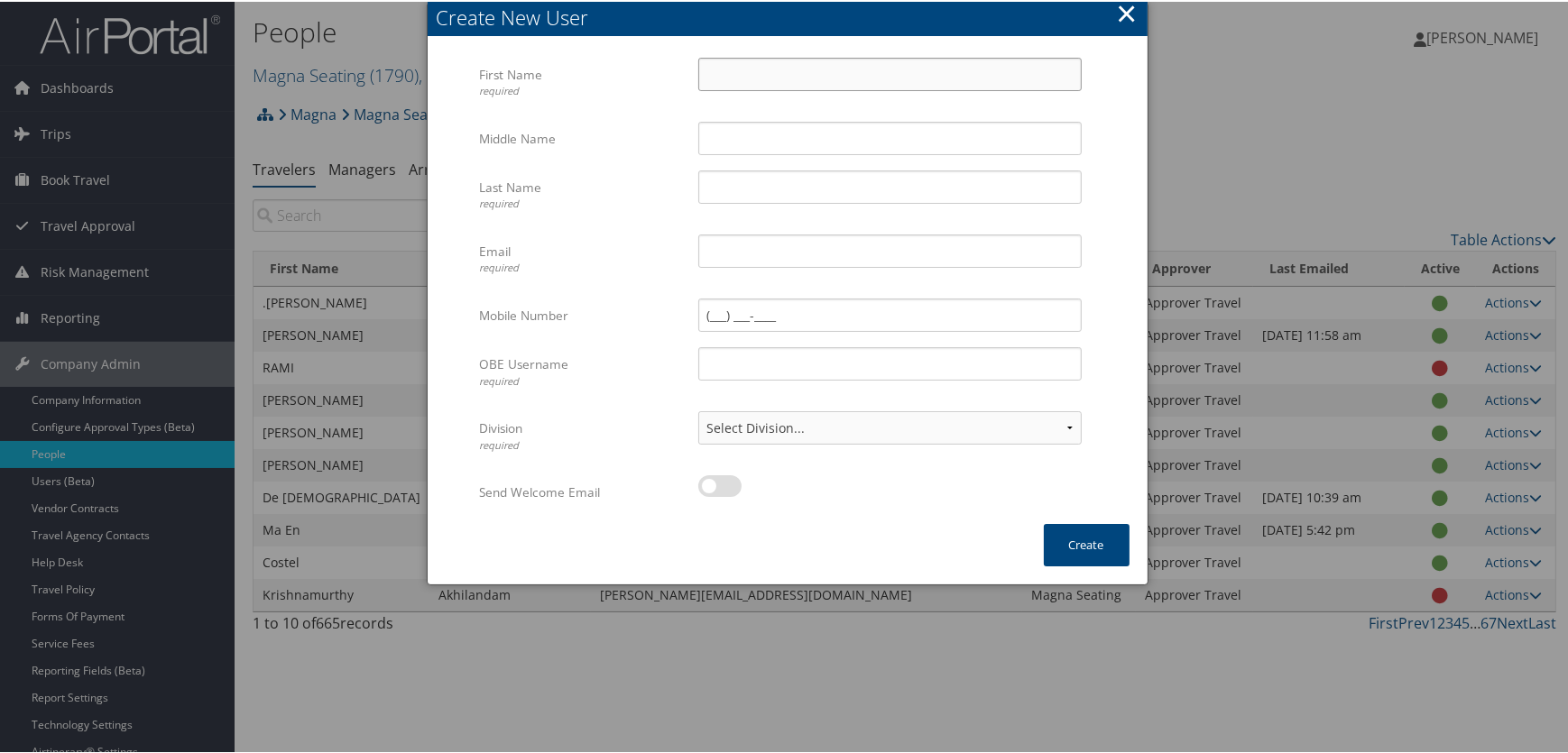
click at [731, 72] on input "First Name required" at bounding box center [890, 73] width 384 height 34
type input "Goran"
type input "Stupar"
type input "goran.stupar@magna.com"
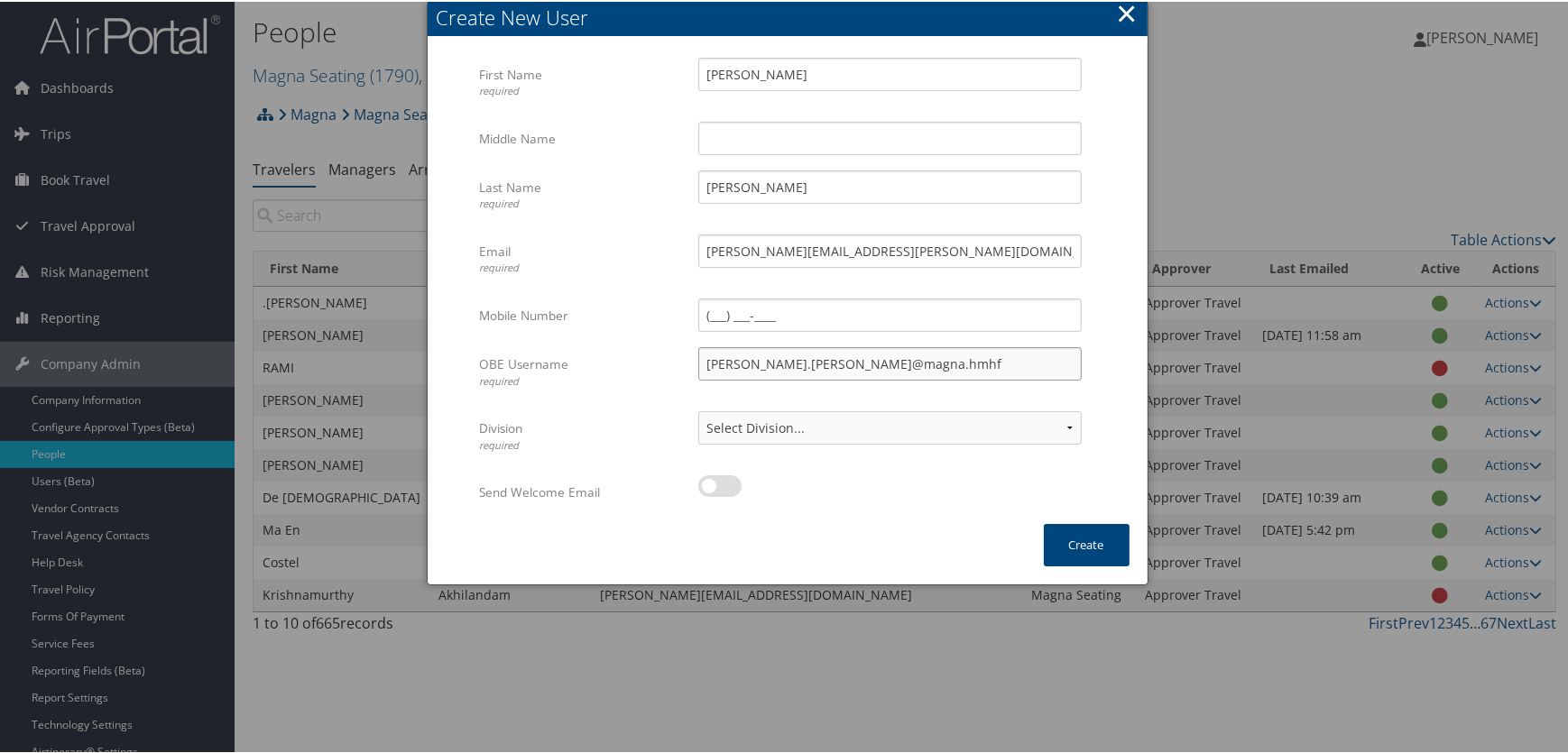
type input "goran.stupar@magna.hmhf"
click at [1006, 423] on select "Select Division... Division: Magna Seating Division: Seating Novi Division: Sea…" at bounding box center [890, 426] width 384 height 34
select select "43709"
click at [698, 410] on select "Select Division... Division: Magna Seating Division: Seating Novi Division: Sea…" at bounding box center [890, 426] width 384 height 34
click at [1082, 551] on button "Create" at bounding box center [1086, 543] width 86 height 43
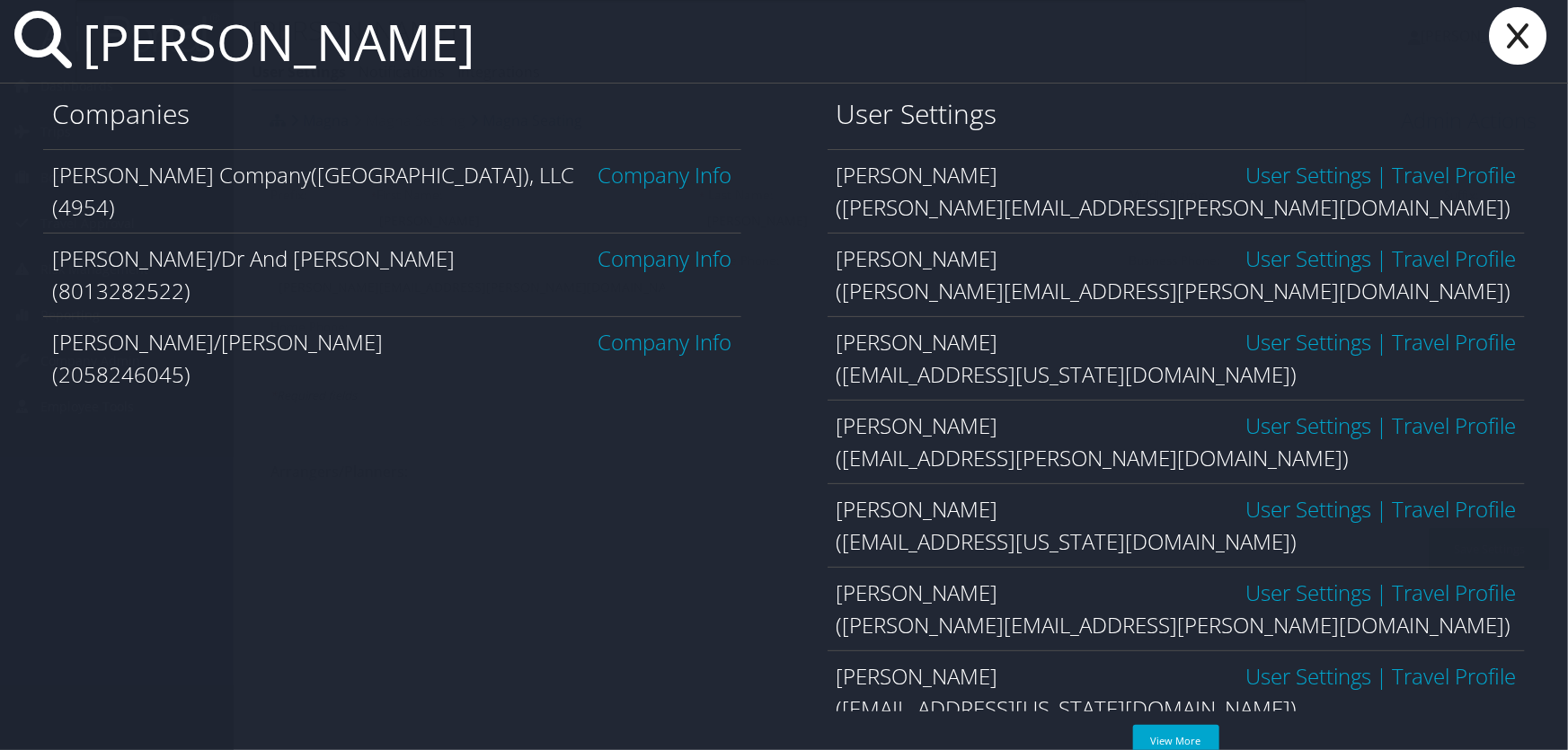
type input "nielsen"
click at [667, 175] on link "Company Info" at bounding box center [665, 174] width 134 height 30
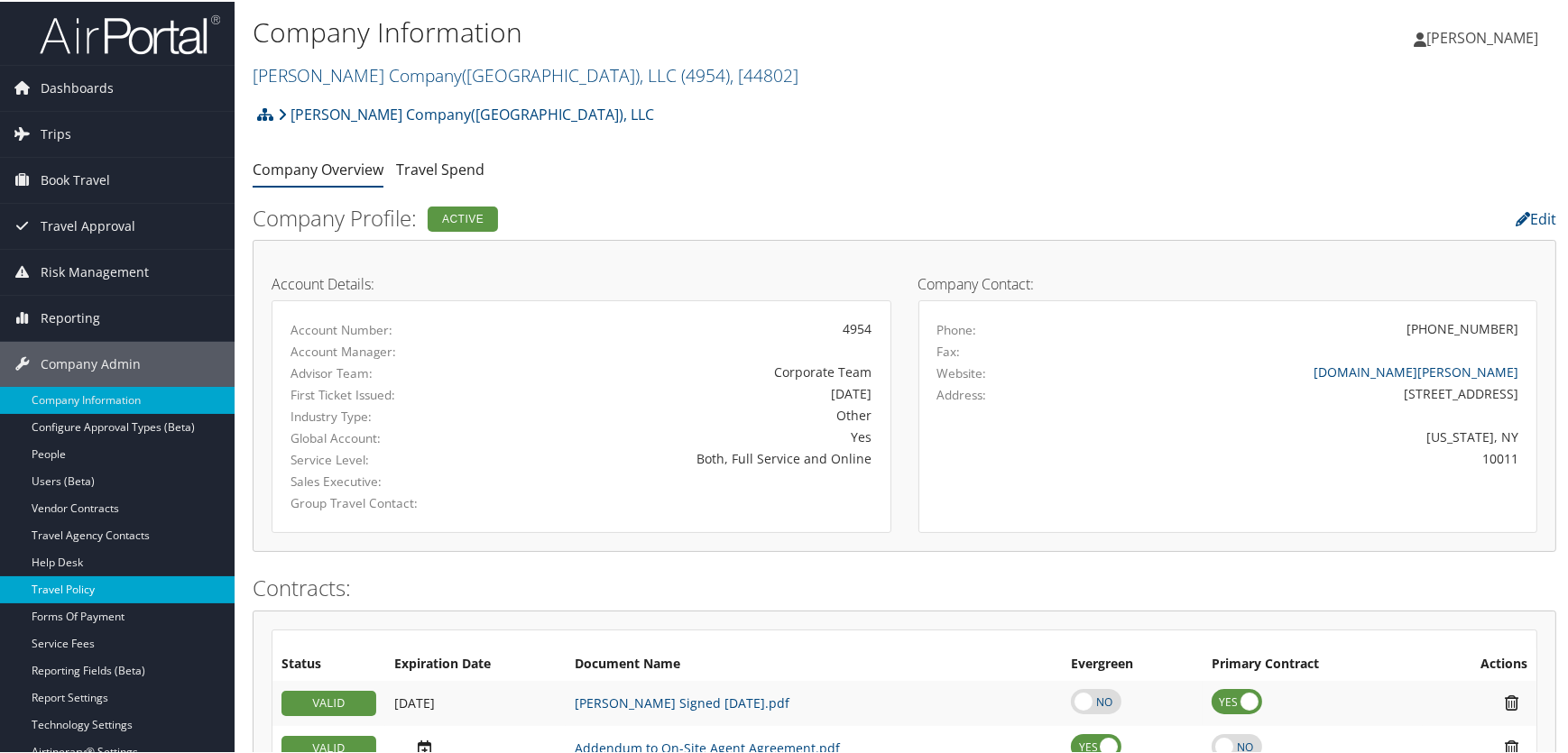
click at [71, 588] on link "Travel Policy" at bounding box center [117, 588] width 234 height 27
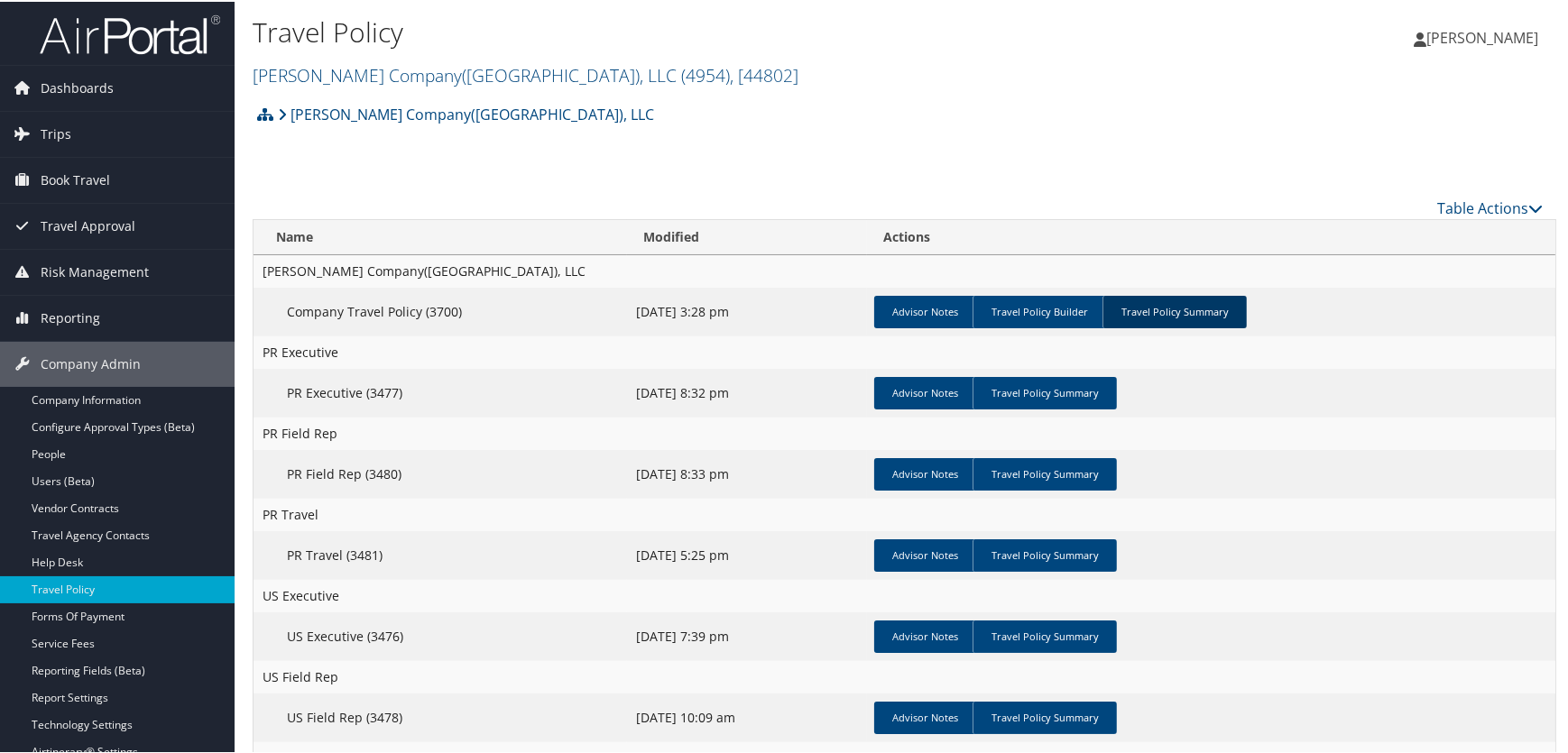
click at [1160, 309] on link "Travel Policy Summary" at bounding box center [1174, 310] width 144 height 33
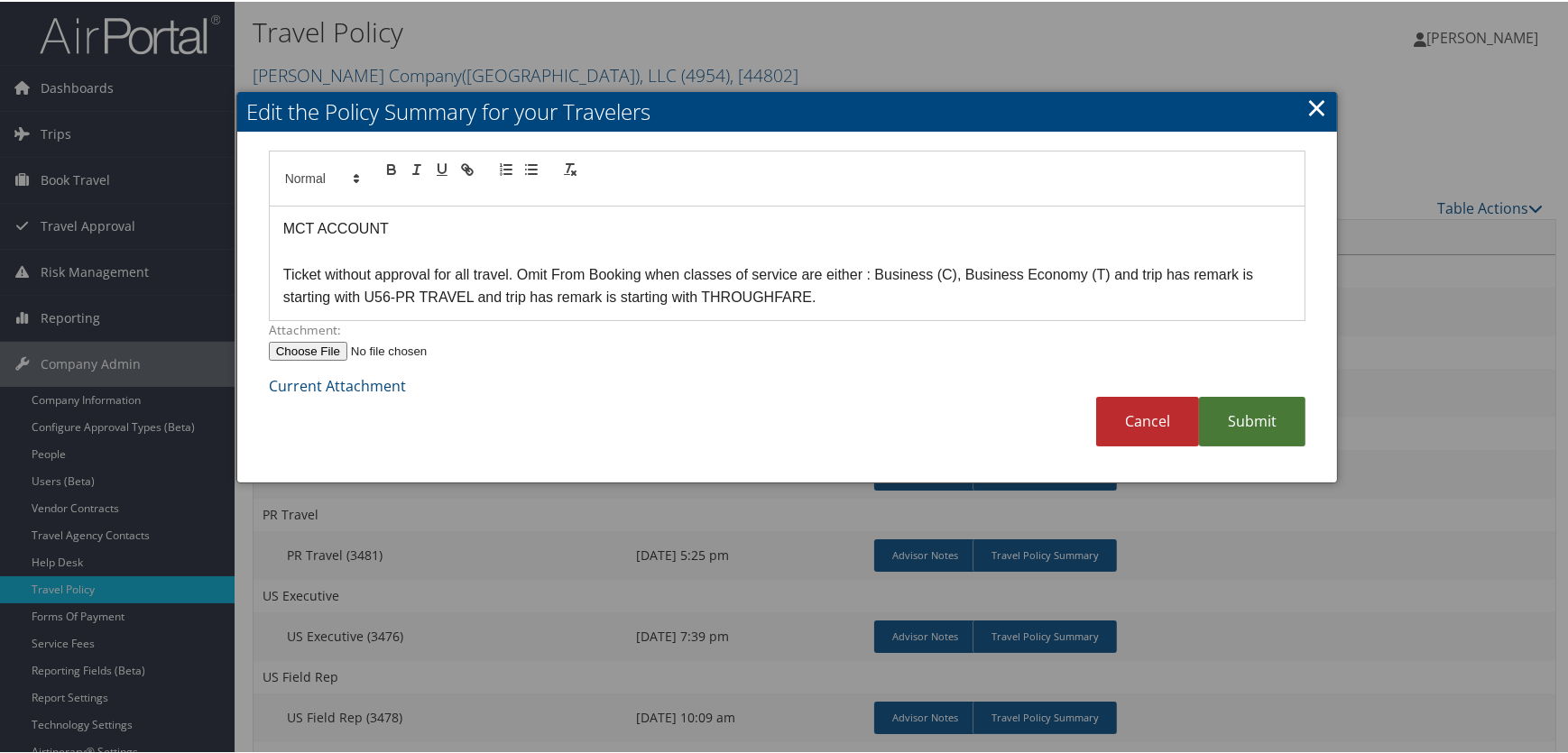
click at [1215, 426] on link "Submit" at bounding box center [1252, 420] width 107 height 49
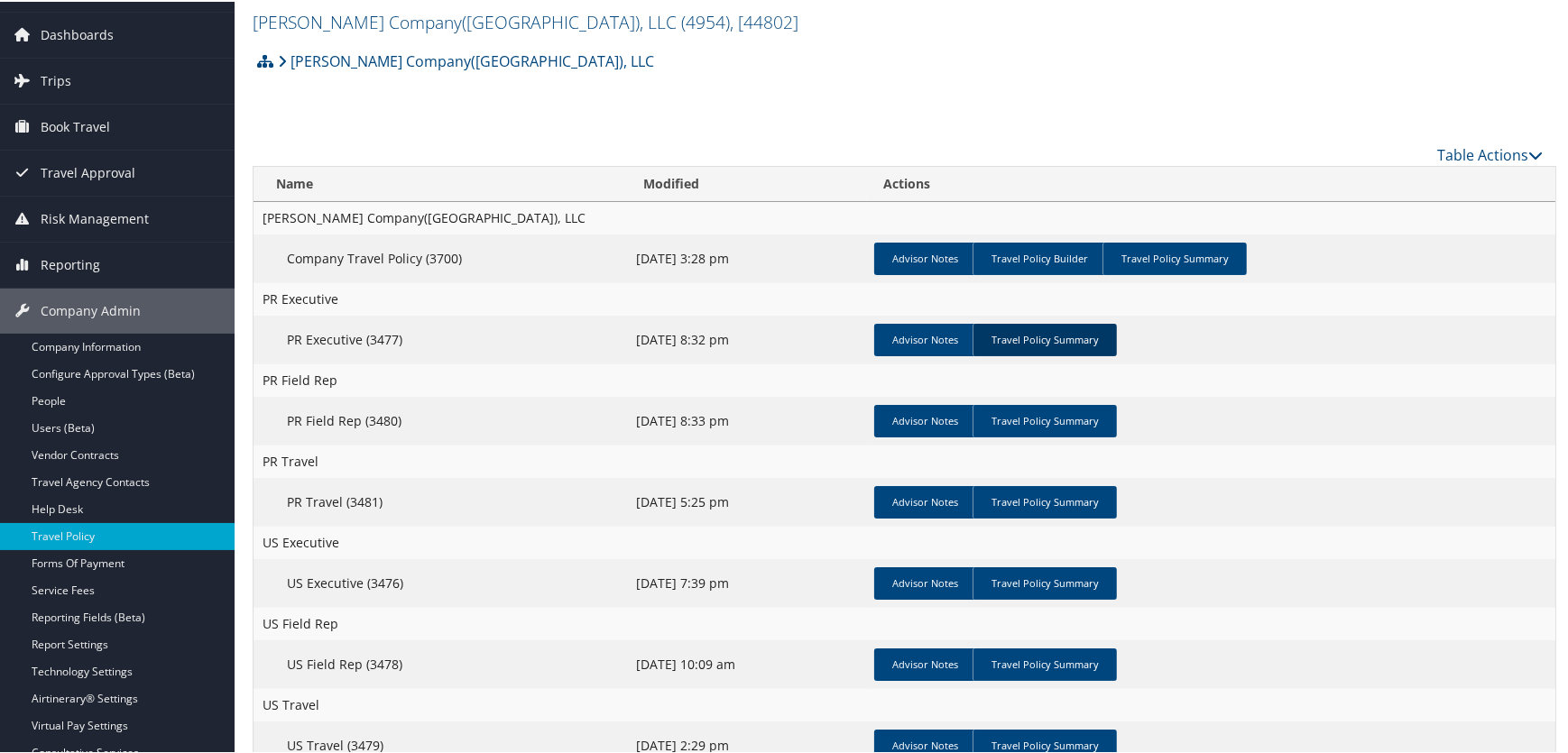
scroll to position [163, 0]
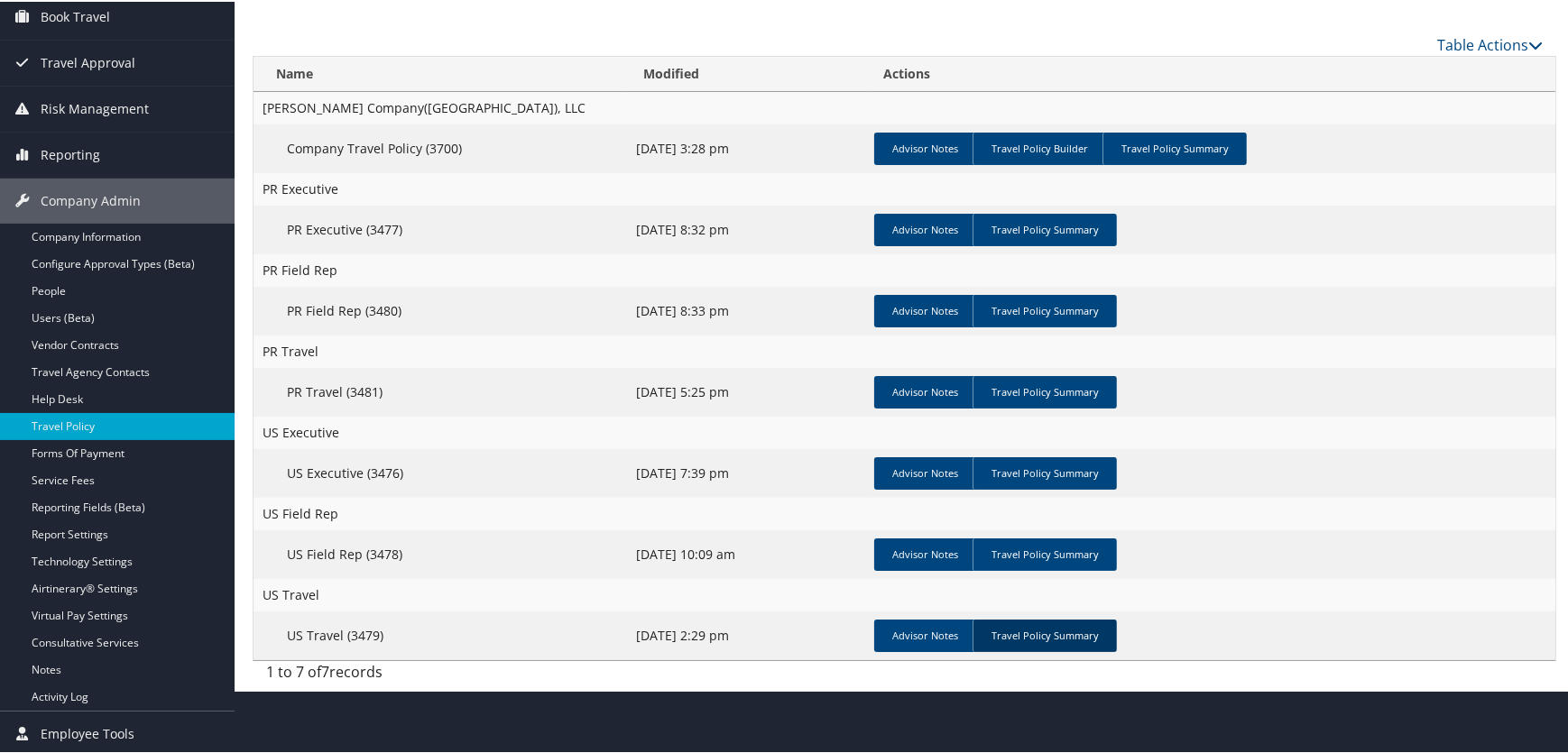
click at [1042, 629] on link "Travel Policy Summary" at bounding box center [1045, 634] width 144 height 33
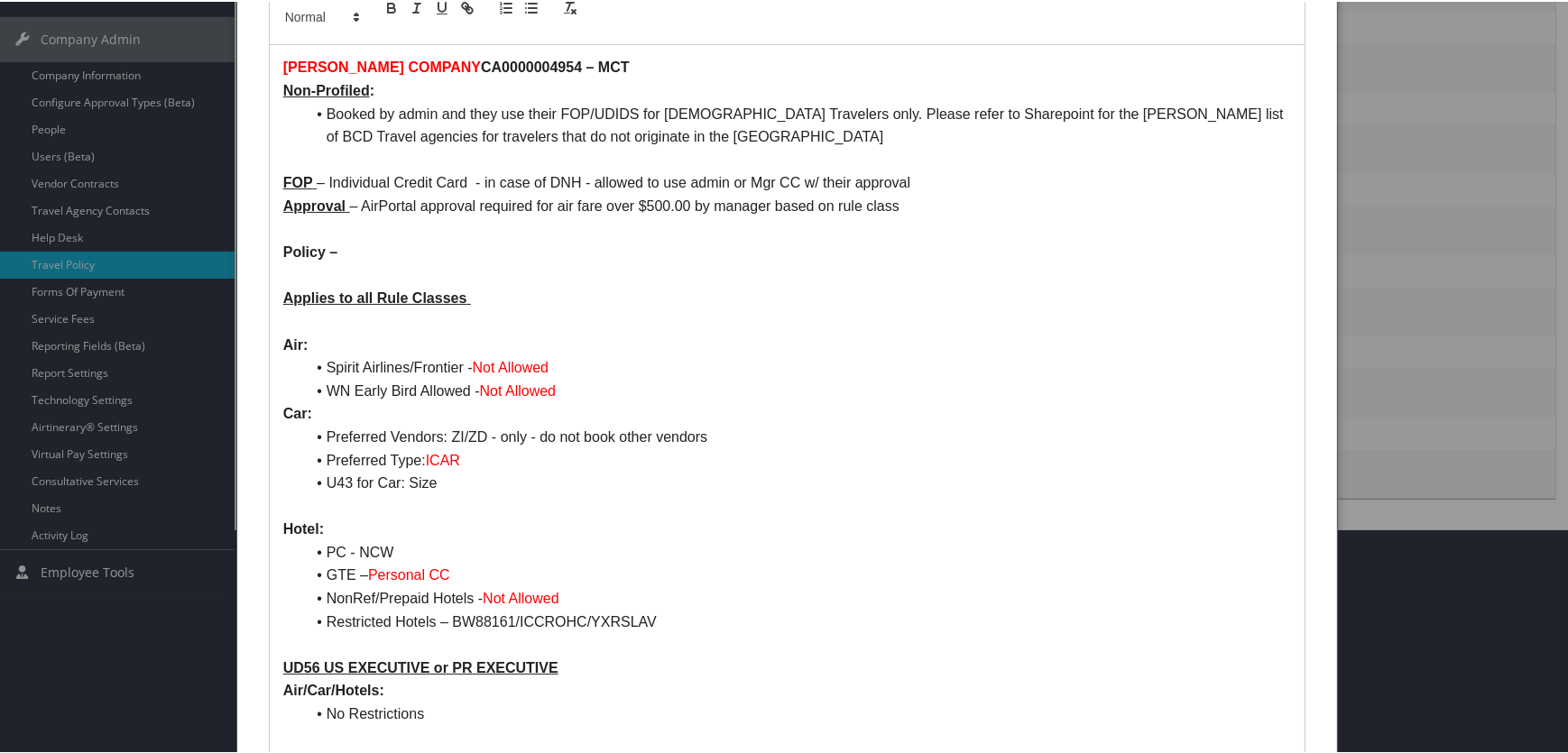
scroll to position [328, 0]
